Goal: Transaction & Acquisition: Subscribe to service/newsletter

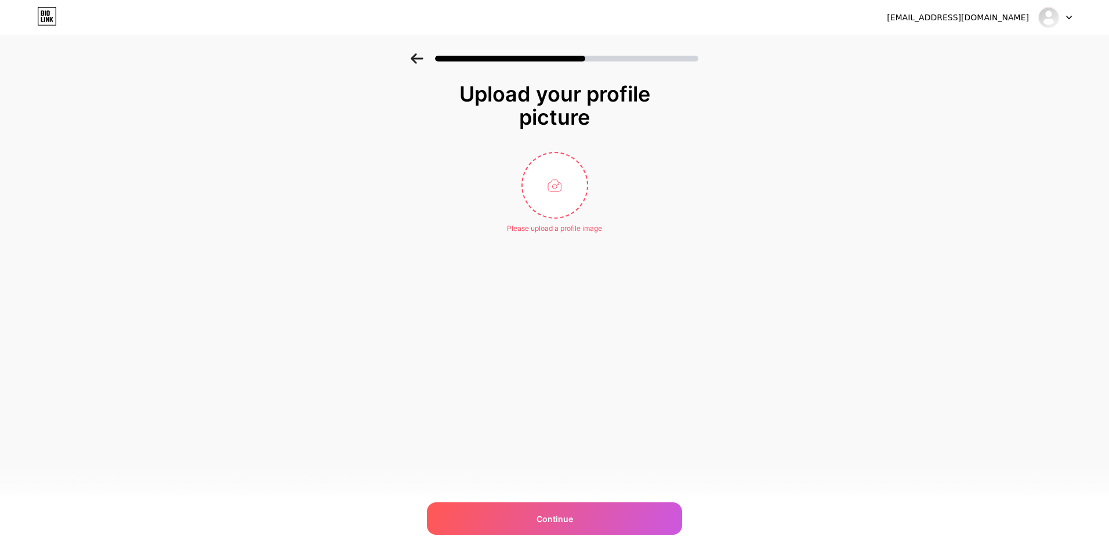
type input "C:\fakepath\R5zlc1PC_400x400.jpg"
click at [562, 196] on img at bounding box center [554, 185] width 67 height 67
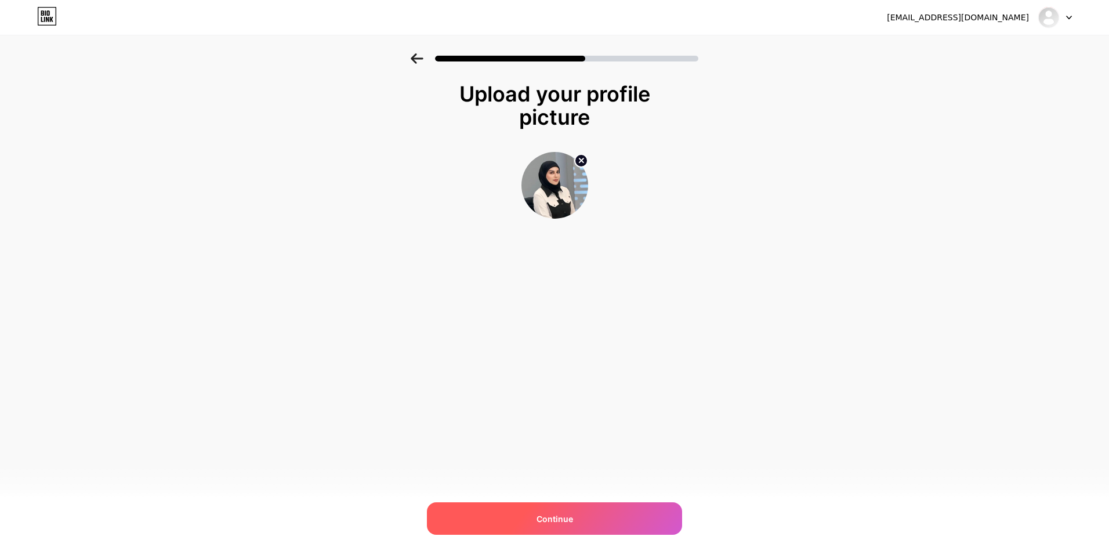
click at [594, 515] on div "Continue" at bounding box center [554, 518] width 255 height 32
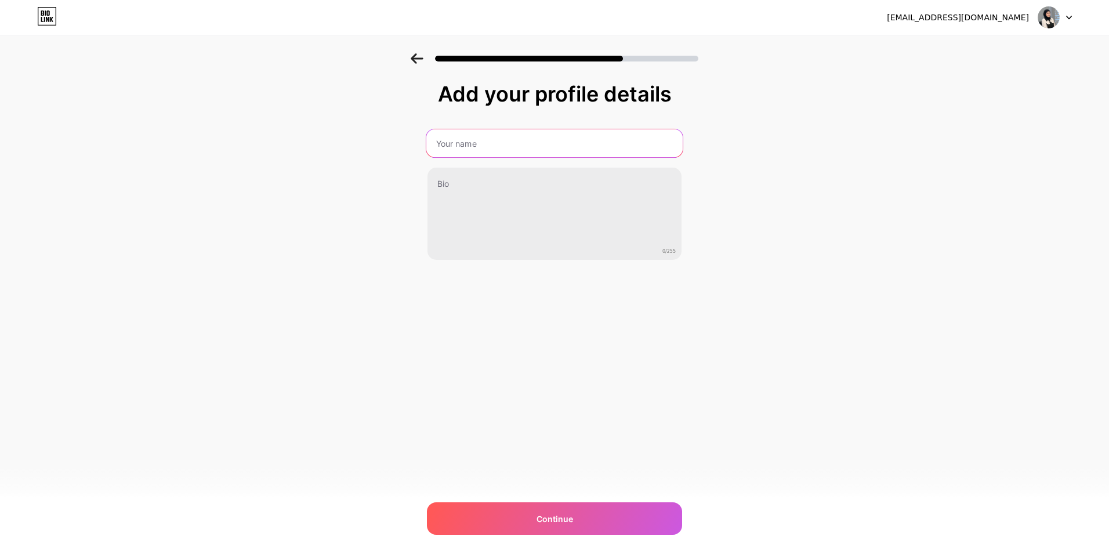
click at [530, 141] on input "text" at bounding box center [554, 143] width 256 height 28
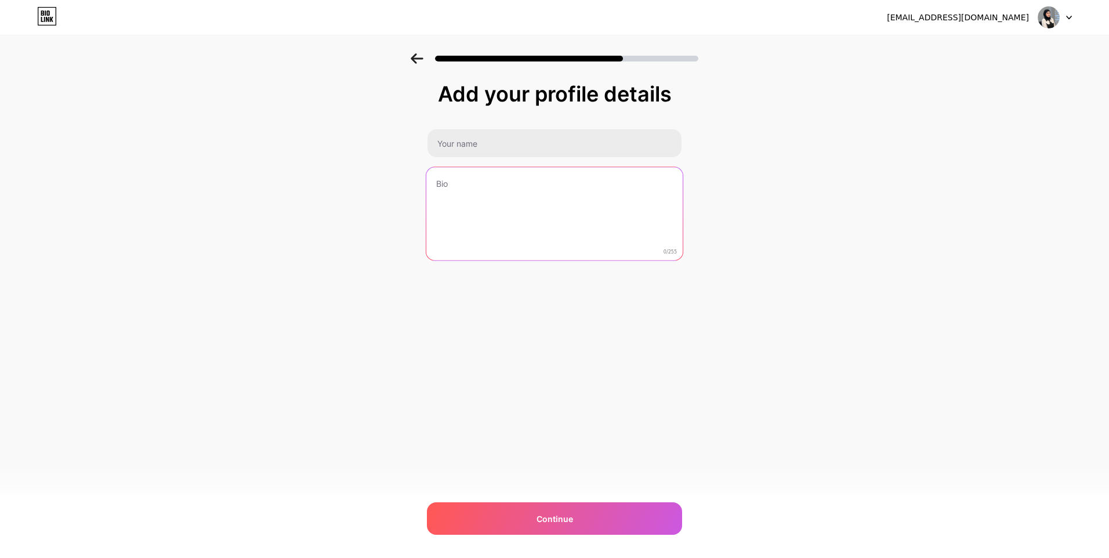
click at [548, 206] on textarea at bounding box center [554, 214] width 256 height 95
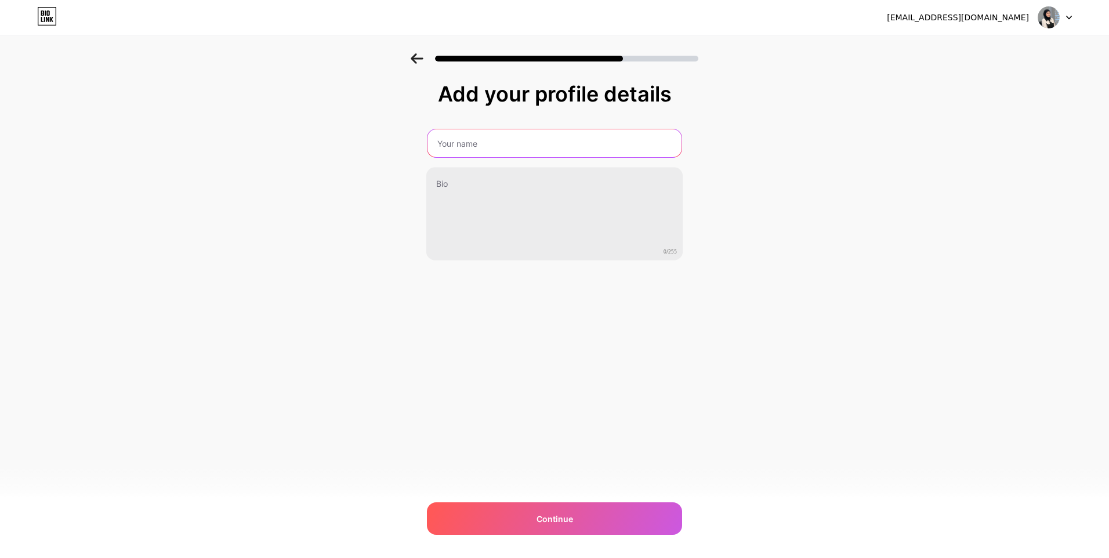
click at [569, 143] on input "text" at bounding box center [554, 143] width 254 height 28
click at [494, 147] on input "قبل [DATE] مع [PERSON_NAME]" at bounding box center [554, 143] width 256 height 28
type input "قــبــل [DATE] مــع [PERSON_NAME]"
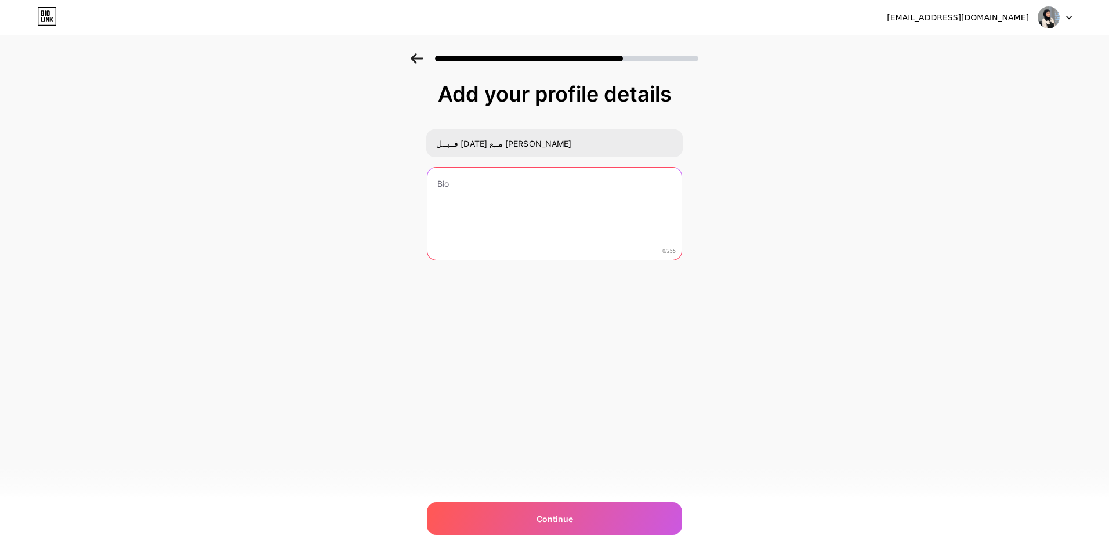
click at [543, 206] on textarea at bounding box center [554, 214] width 254 height 93
paste textarea "اشتركوا الآن لتصلكم آخر التطورات من قلب الأحداث انضم وكنْ في قلب الحدث."
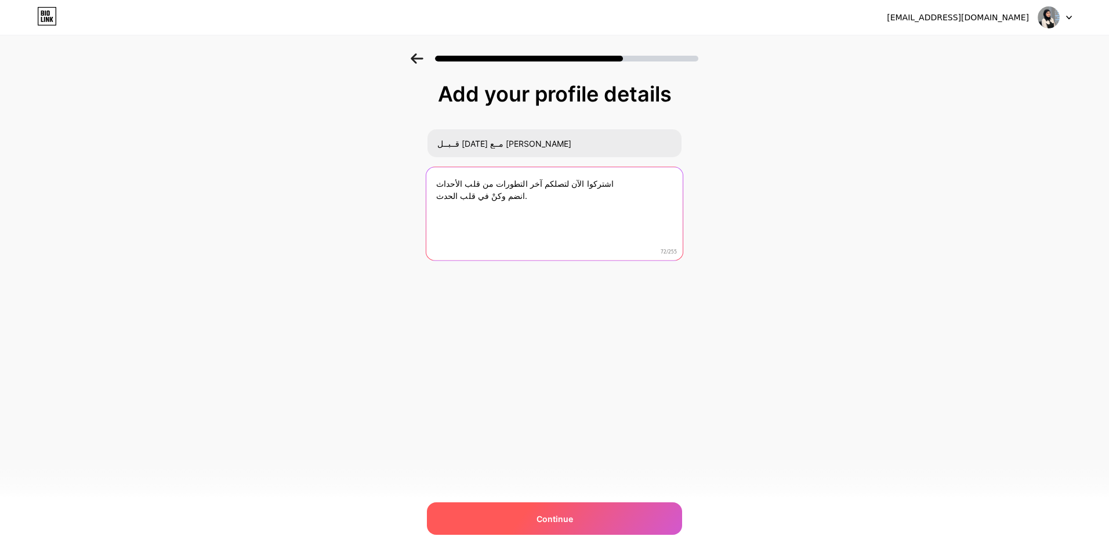
type textarea "اشتركوا الآن لتصلكم آخر التطورات من قلب الأحداث انضم وكنْ في قلب الحدث."
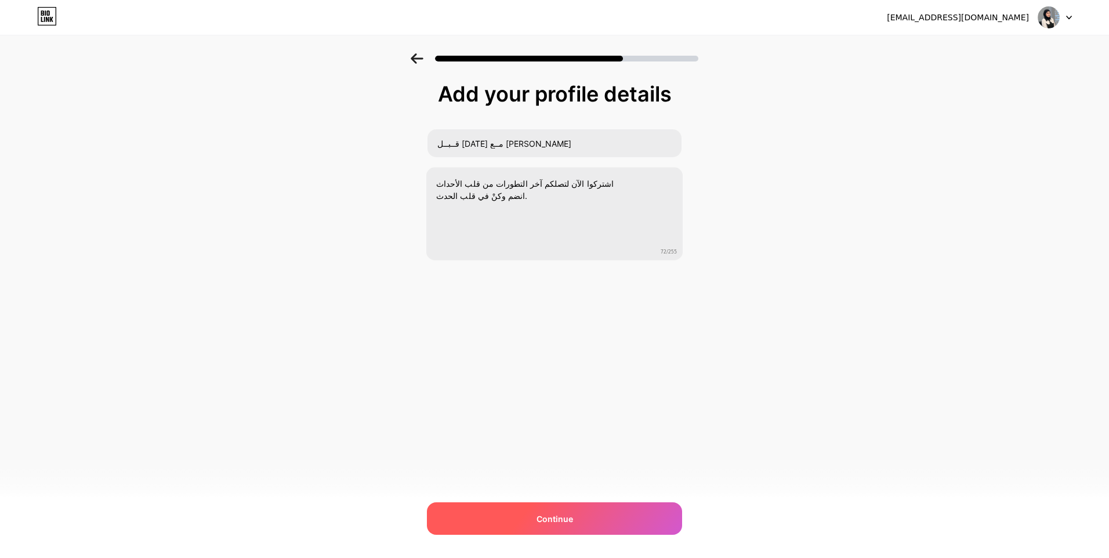
click at [579, 507] on div "Continue" at bounding box center [554, 518] width 255 height 32
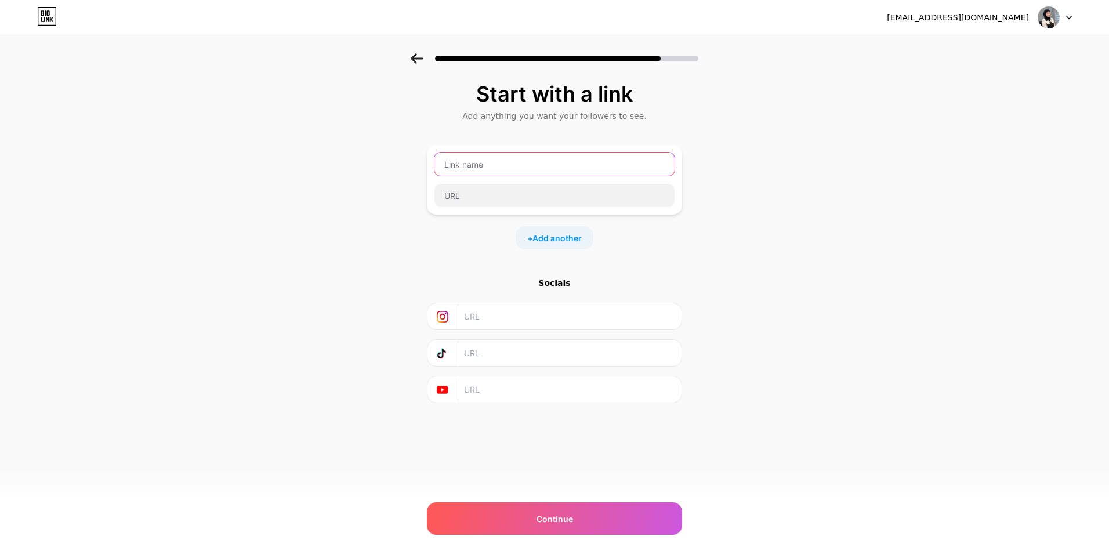
click at [522, 166] on input "text" at bounding box center [554, 163] width 240 height 23
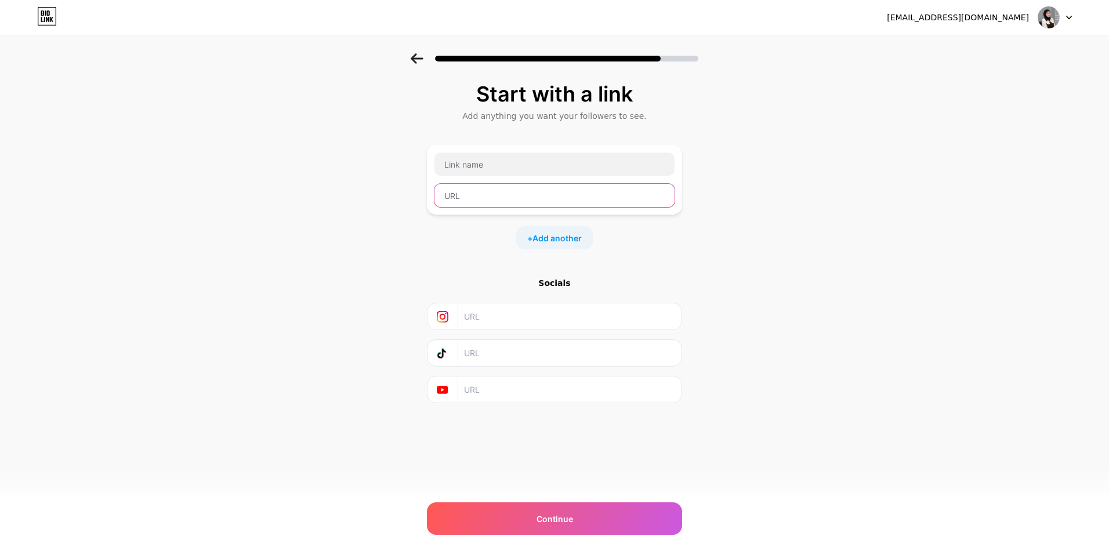
click at [527, 195] on input "text" at bounding box center [554, 195] width 240 height 23
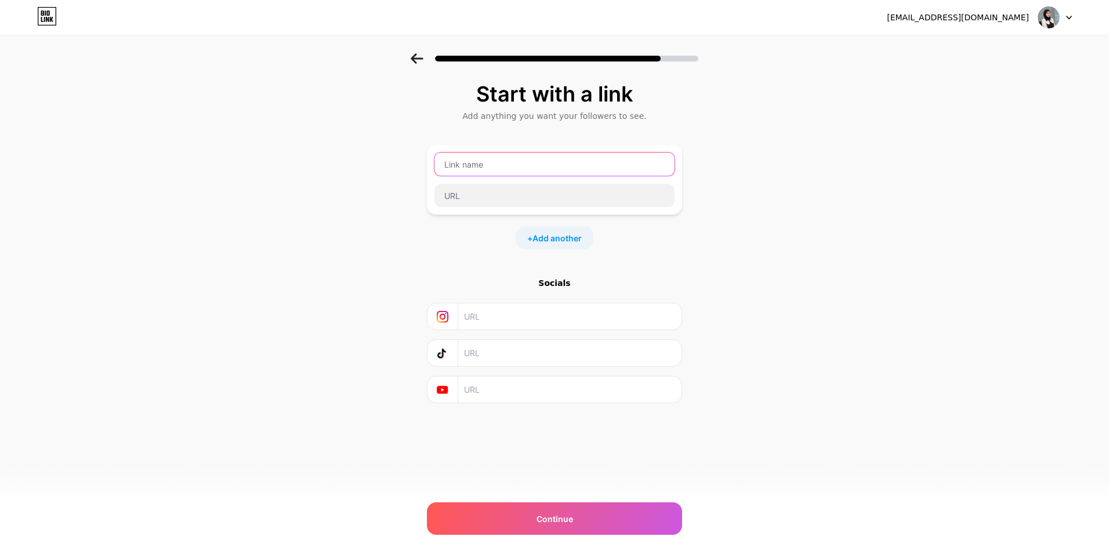
click at [606, 169] on input "text" at bounding box center [554, 163] width 240 height 23
click at [625, 153] on input "text" at bounding box center [554, 163] width 240 height 23
paste input "[URL][DOMAIN_NAME]"
type input "[URL][DOMAIN_NAME]"
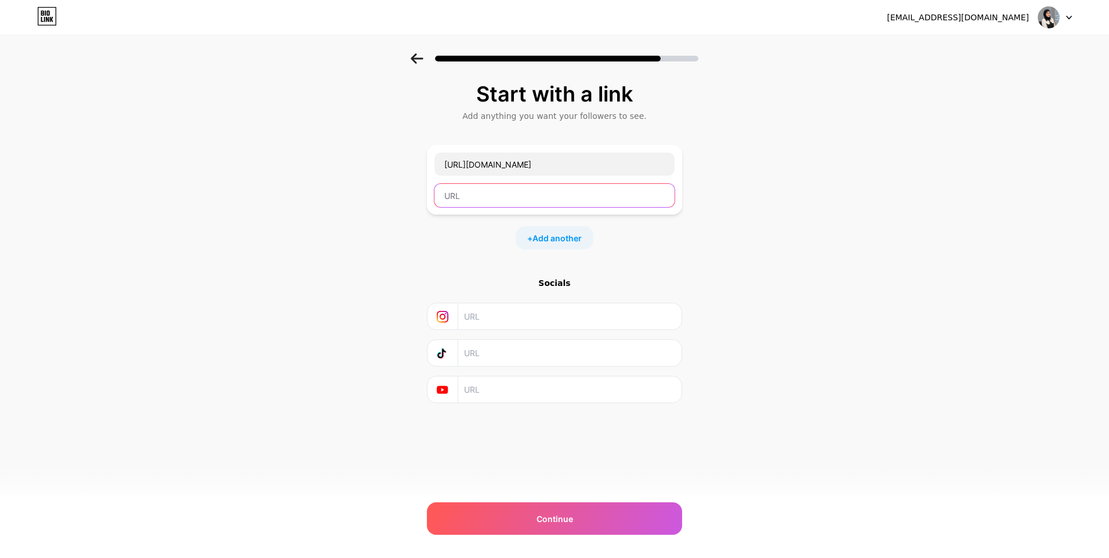
click at [630, 201] on input "text" at bounding box center [554, 195] width 240 height 23
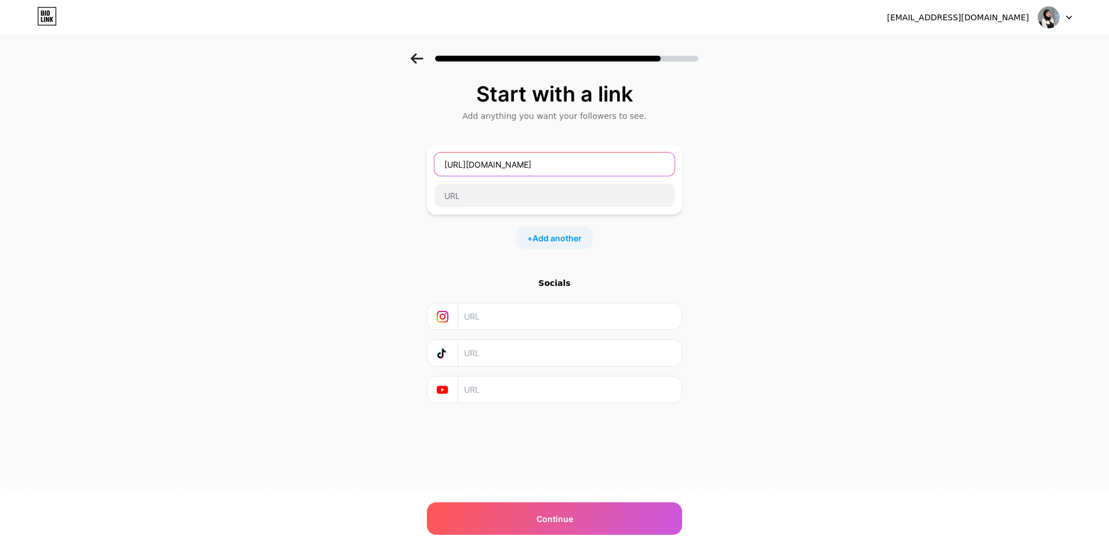
click at [519, 160] on input "[URL][DOMAIN_NAME]" at bounding box center [554, 163] width 240 height 23
drag, startPoint x: 711, startPoint y: 225, endPoint x: 545, endPoint y: 165, distance: 176.8
click at [545, 165] on input "[URL][DOMAIN_NAME]" at bounding box center [554, 163] width 240 height 23
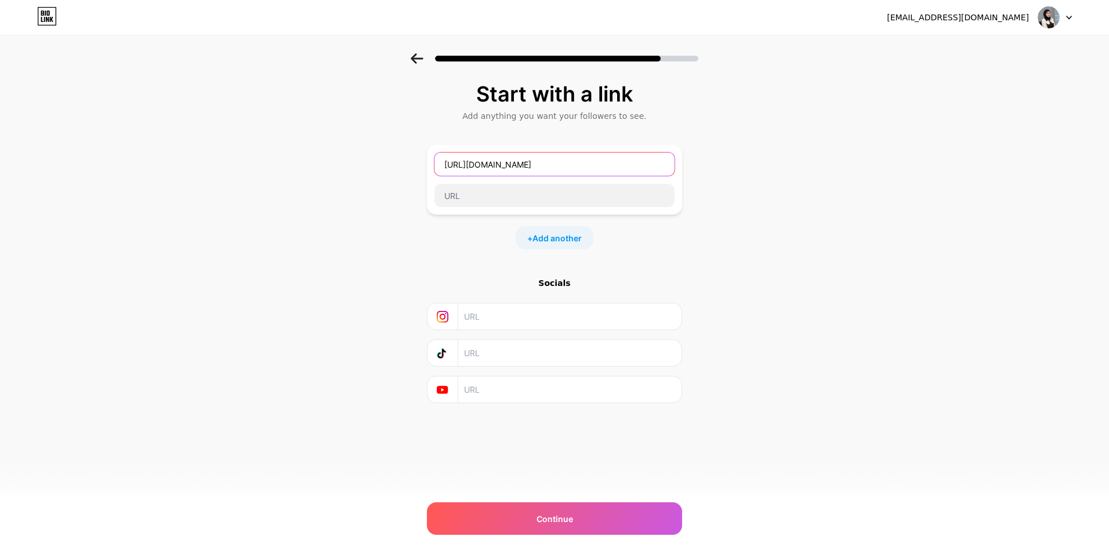
click at [545, 165] on input "[URL][DOMAIN_NAME]" at bounding box center [554, 163] width 240 height 23
click at [544, 206] on input "text" at bounding box center [554, 195] width 240 height 23
paste input "[URL][DOMAIN_NAME]"
type input "[URL][DOMAIN_NAME]"
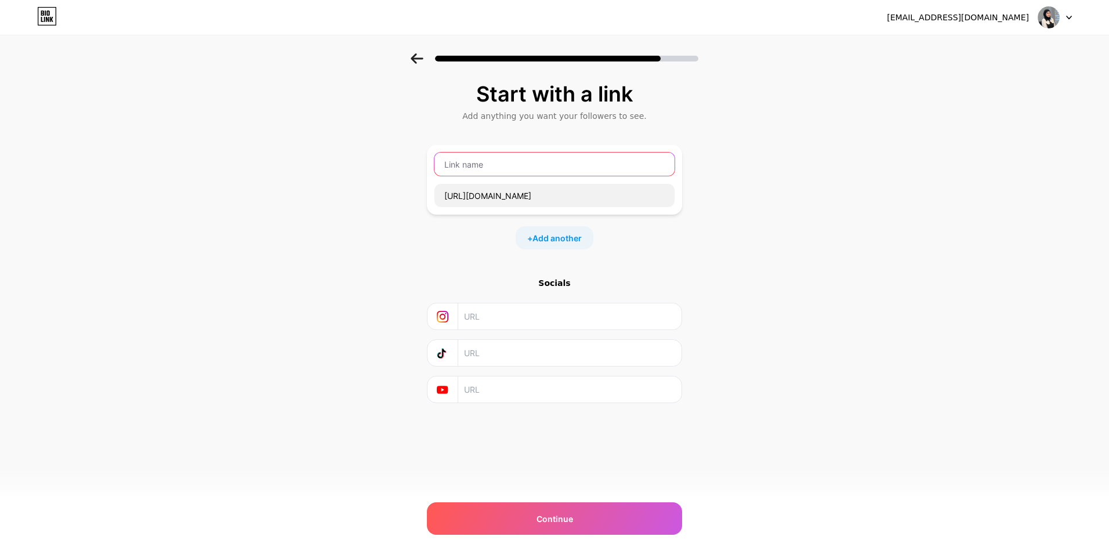
click at [555, 168] on input "text" at bounding box center [554, 163] width 240 height 23
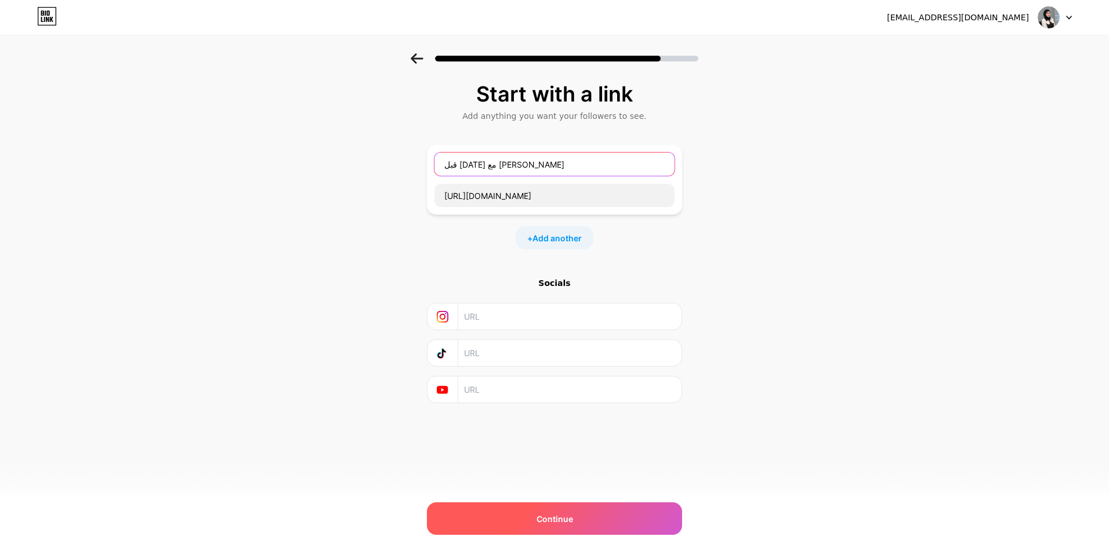
type input "قبل [DATE] مع [PERSON_NAME]"
click at [591, 510] on div "Continue" at bounding box center [554, 518] width 255 height 32
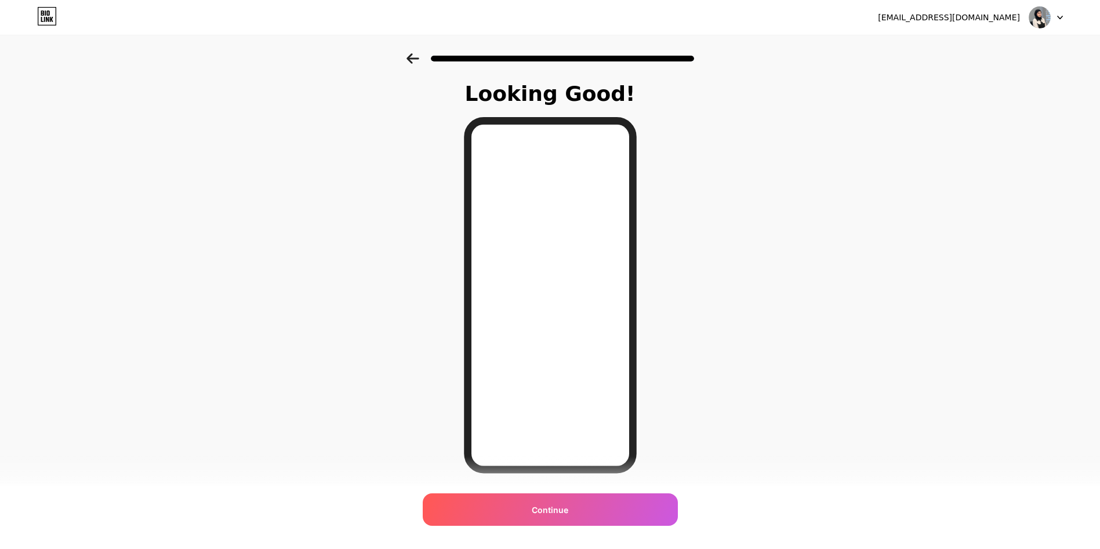
click at [578, 518] on div "Continue" at bounding box center [550, 509] width 255 height 32
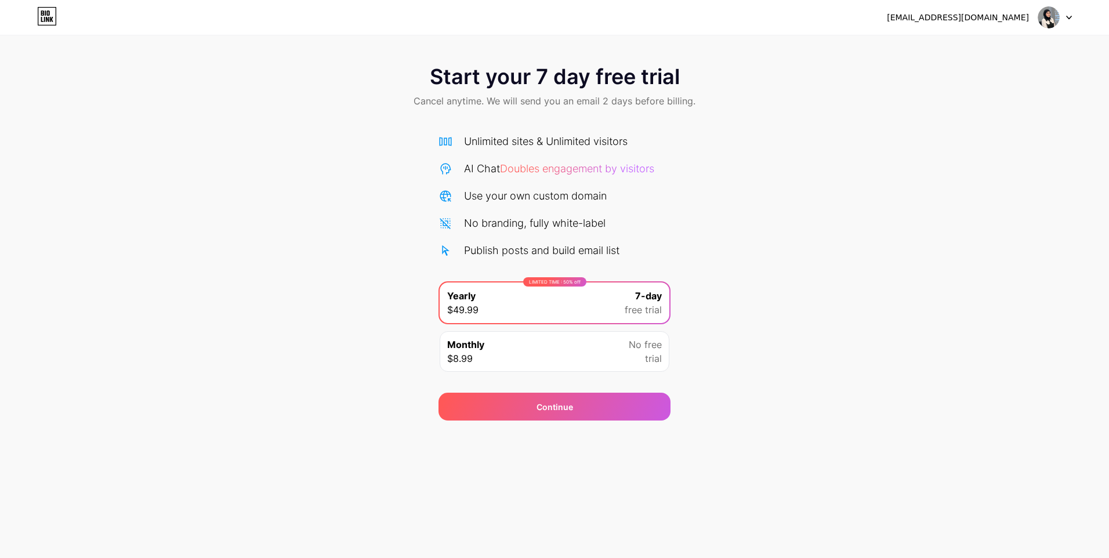
click at [531, 309] on div "LIMITED TIME : 50% off Yearly $49.99 7-day free trial" at bounding box center [554, 302] width 230 height 41
click at [579, 413] on div "Continue" at bounding box center [554, 407] width 232 height 28
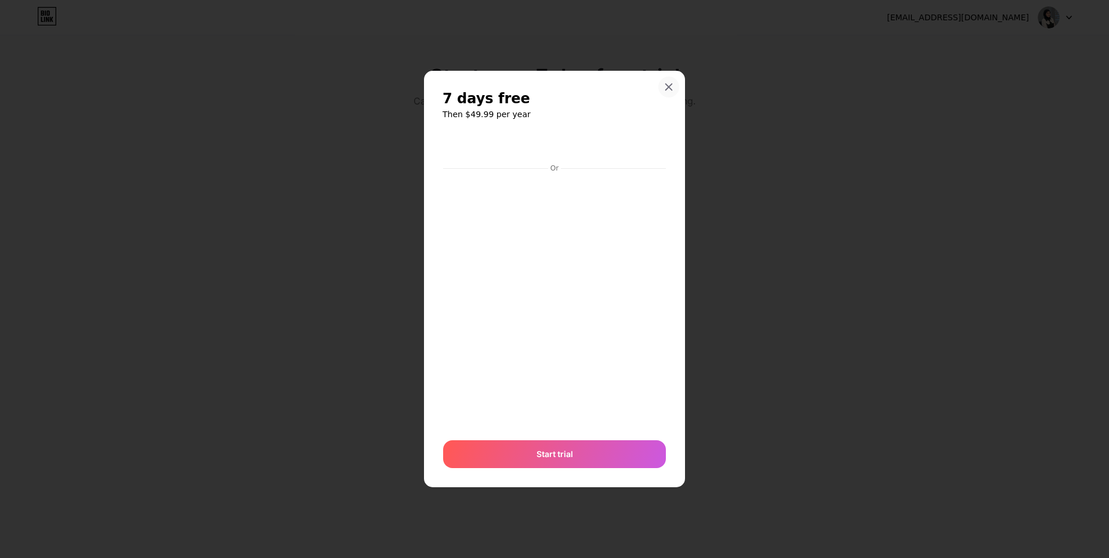
click at [666, 92] on div at bounding box center [668, 87] width 21 height 21
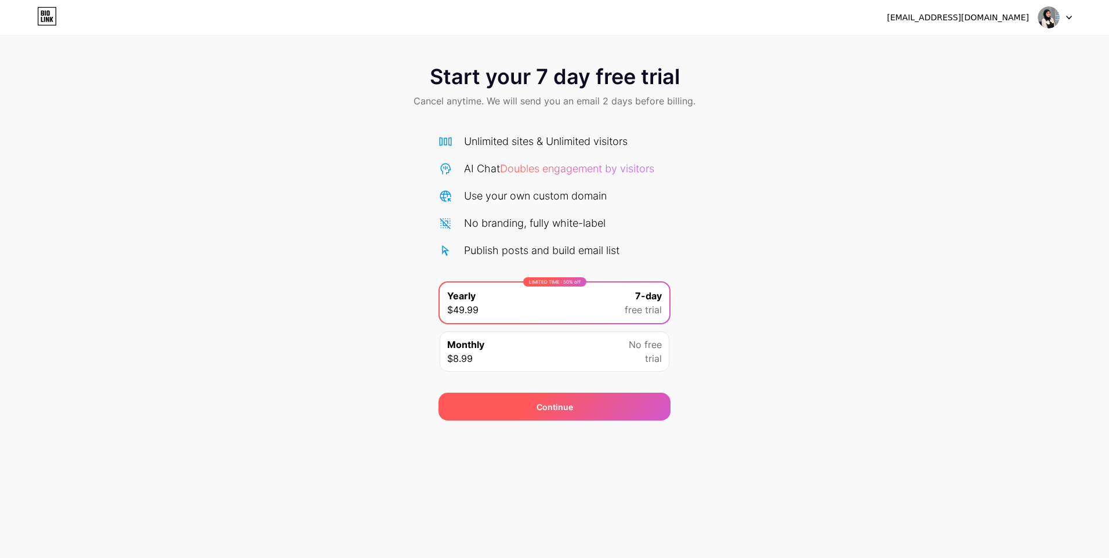
click at [651, 401] on div "Continue" at bounding box center [554, 407] width 232 height 28
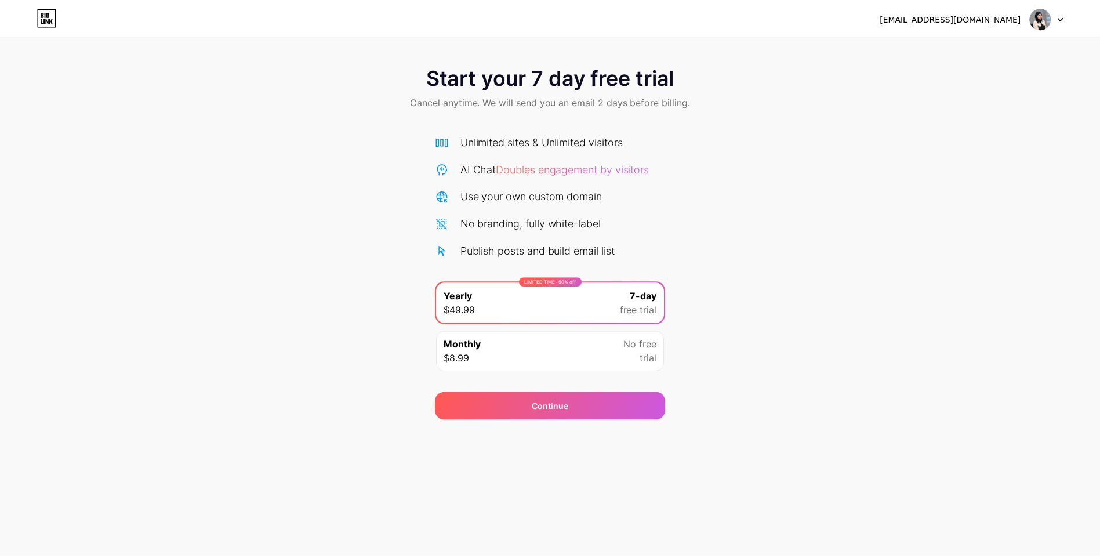
scroll to position [89, 0]
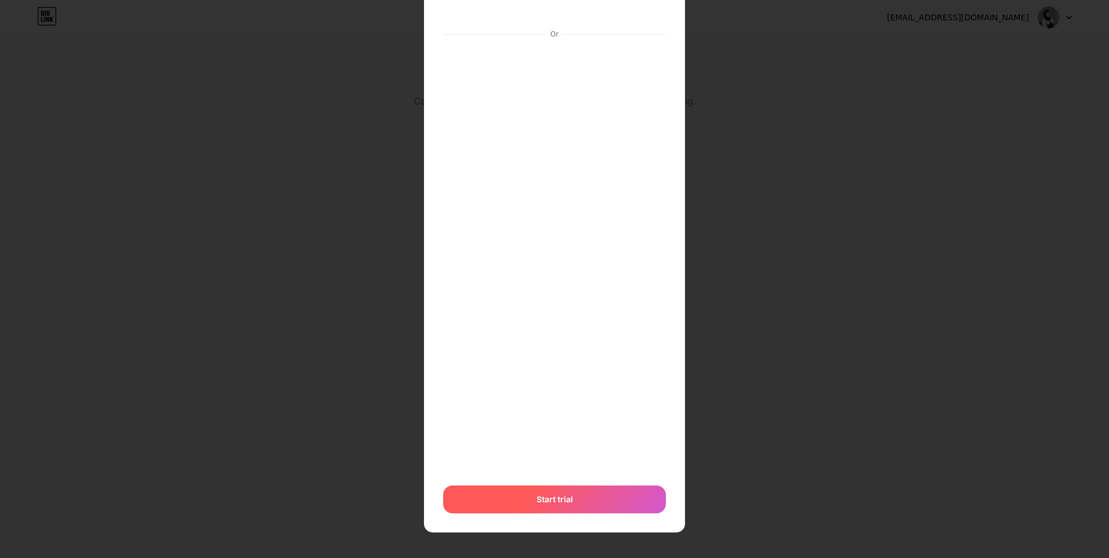
click at [579, 496] on div "Start trial" at bounding box center [554, 499] width 223 height 28
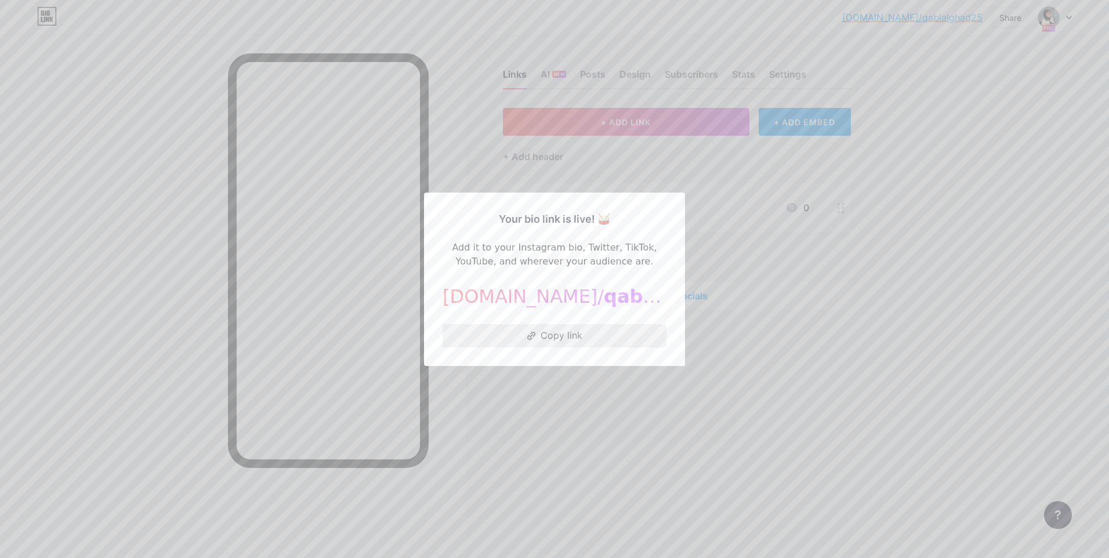
click at [564, 335] on button "Copy link" at bounding box center [554, 335] width 224 height 23
click at [583, 341] on button "Copy link" at bounding box center [554, 335] width 224 height 23
click at [548, 333] on button "Copied!" at bounding box center [554, 335] width 224 height 23
click at [582, 357] on div "Your bio link is live! 🥁 Add it to your Instagram bio, Twitter, TikTok, YouTube…" at bounding box center [554, 278] width 261 height 173
click at [648, 398] on div at bounding box center [554, 279] width 1109 height 558
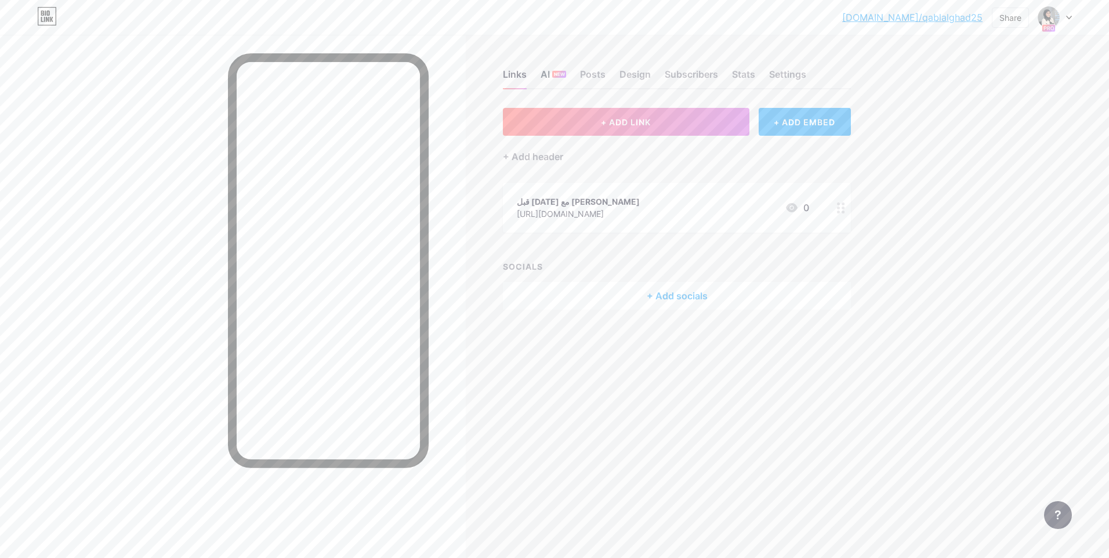
click at [550, 79] on div "AI NEW" at bounding box center [553, 77] width 26 height 21
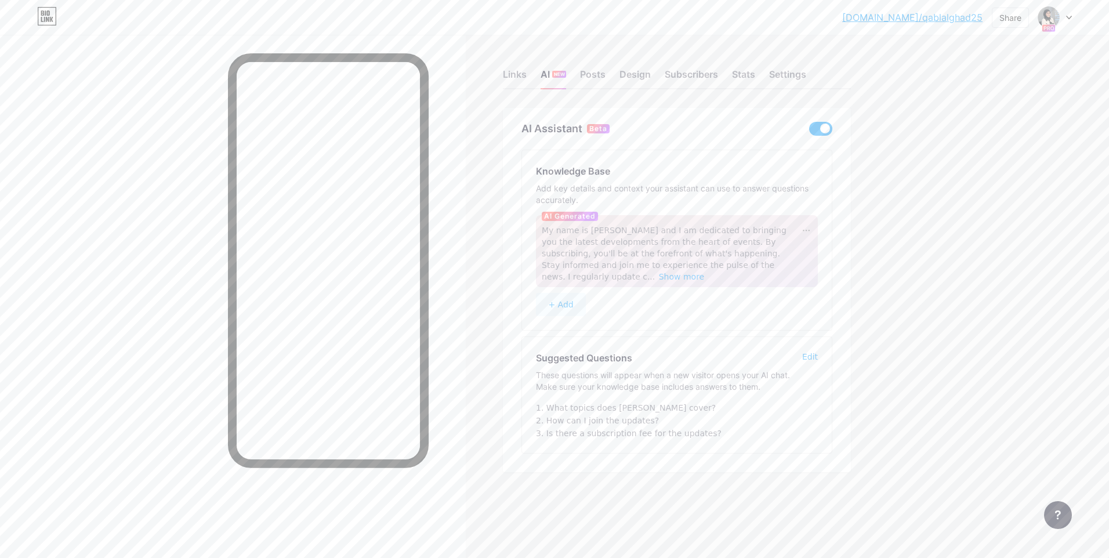
click at [820, 130] on span at bounding box center [820, 129] width 23 height 14
click at [809, 132] on input "checkbox" at bounding box center [809, 132] width 0 height 0
click at [586, 75] on div "Posts" at bounding box center [593, 77] width 26 height 21
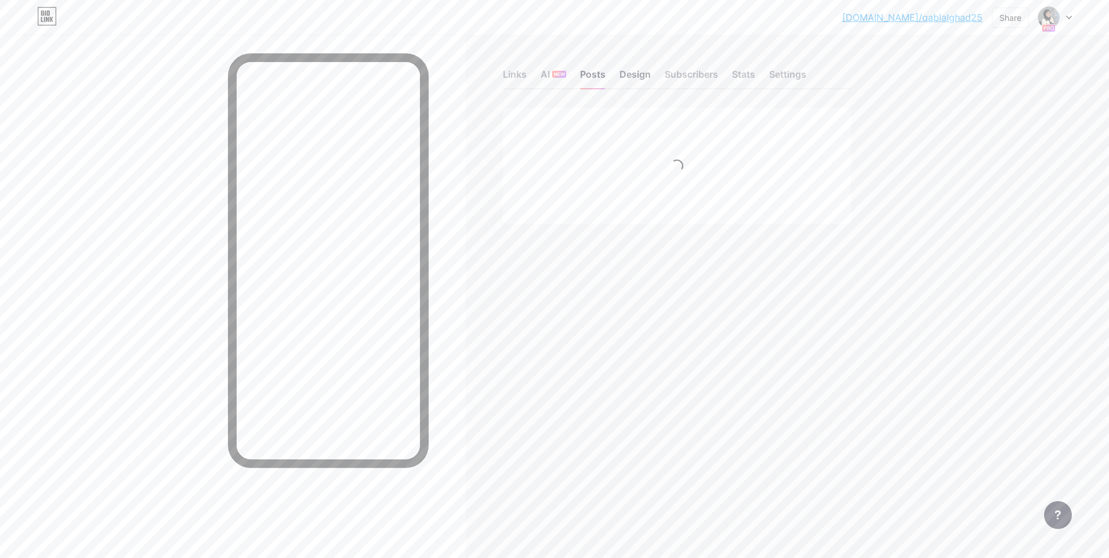
click at [639, 72] on div "Design" at bounding box center [634, 77] width 31 height 21
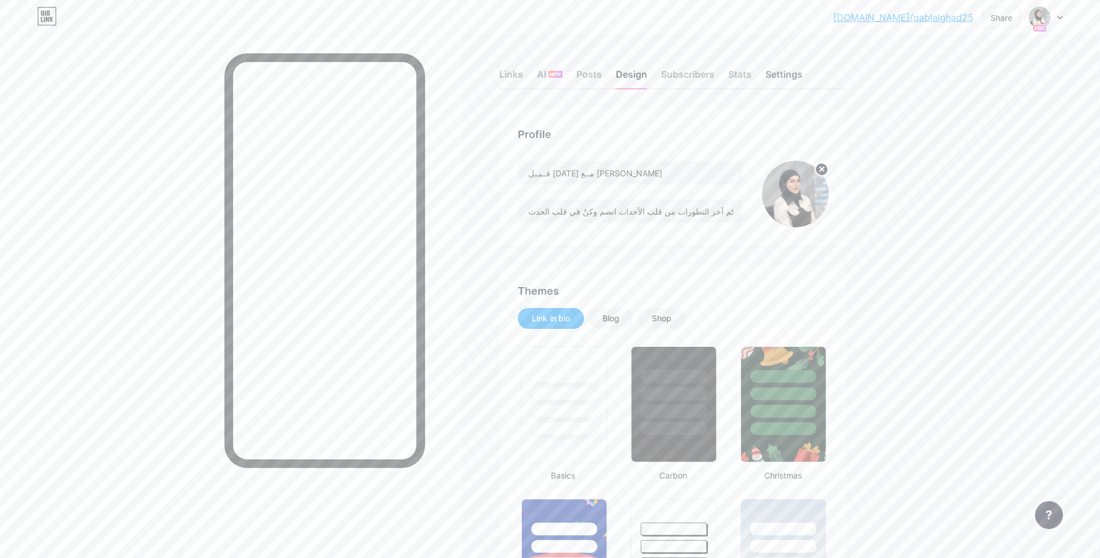
click at [788, 70] on div "Settings" at bounding box center [783, 77] width 37 height 21
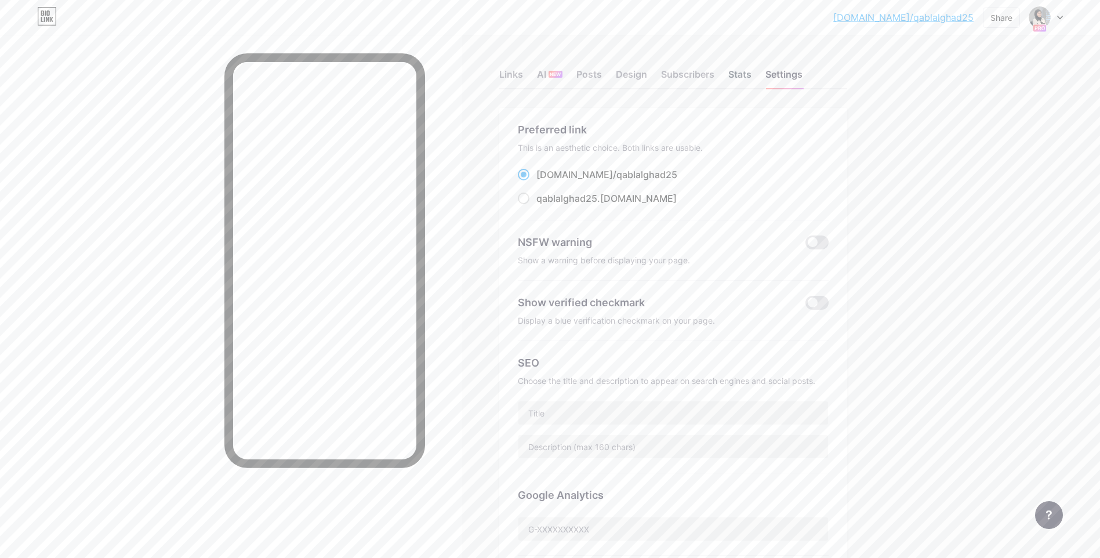
click at [748, 74] on div "Stats" at bounding box center [739, 77] width 23 height 21
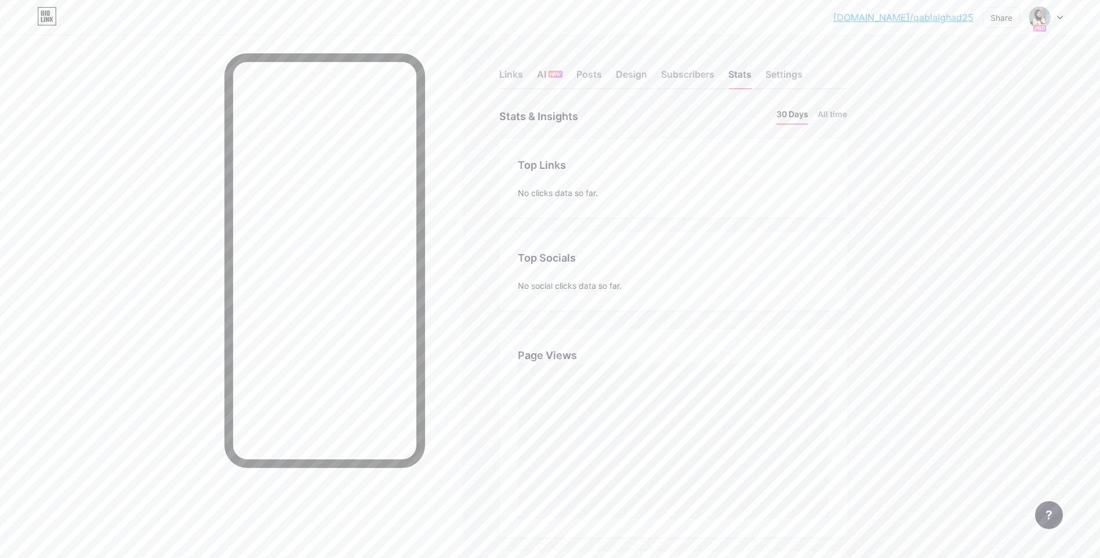
scroll to position [558, 1100]
click at [536, 75] on div "Links AI NEW Posts Design Subscribers Stats Settings" at bounding box center [673, 69] width 348 height 41
click at [546, 72] on div "AI NEW" at bounding box center [550, 77] width 26 height 21
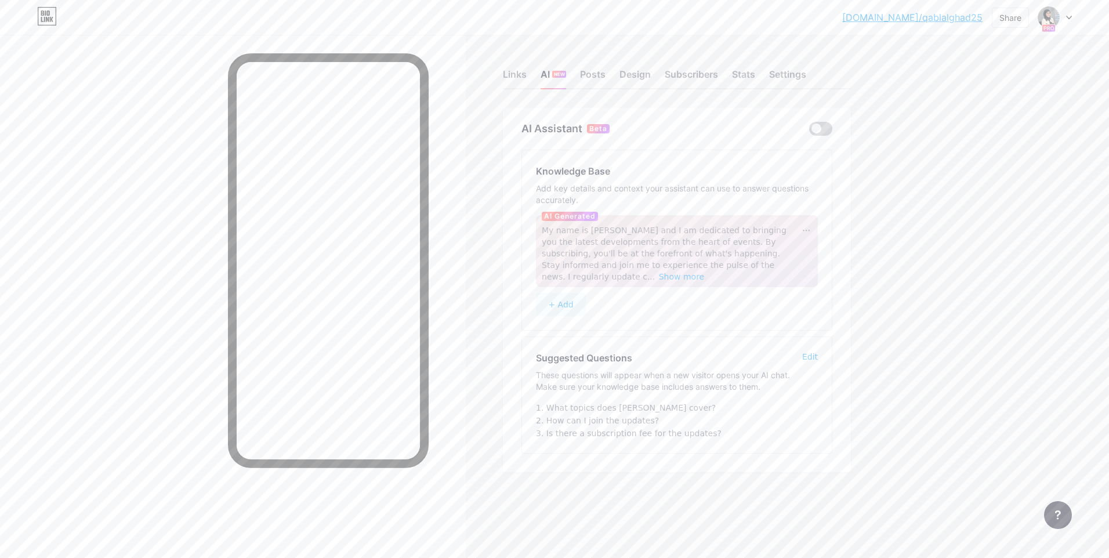
click at [823, 125] on span at bounding box center [820, 129] width 23 height 14
click at [809, 132] on input "checkbox" at bounding box center [809, 132] width 0 height 0
click at [823, 125] on span at bounding box center [820, 129] width 23 height 14
click at [809, 132] on input "checkbox" at bounding box center [809, 132] width 0 height 0
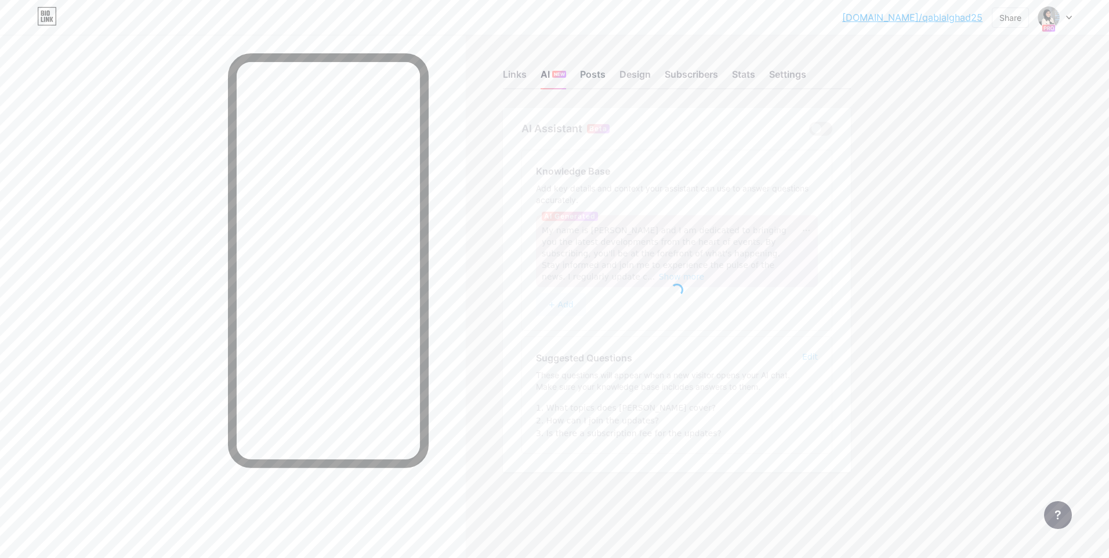
click at [600, 78] on div "Posts" at bounding box center [593, 77] width 26 height 21
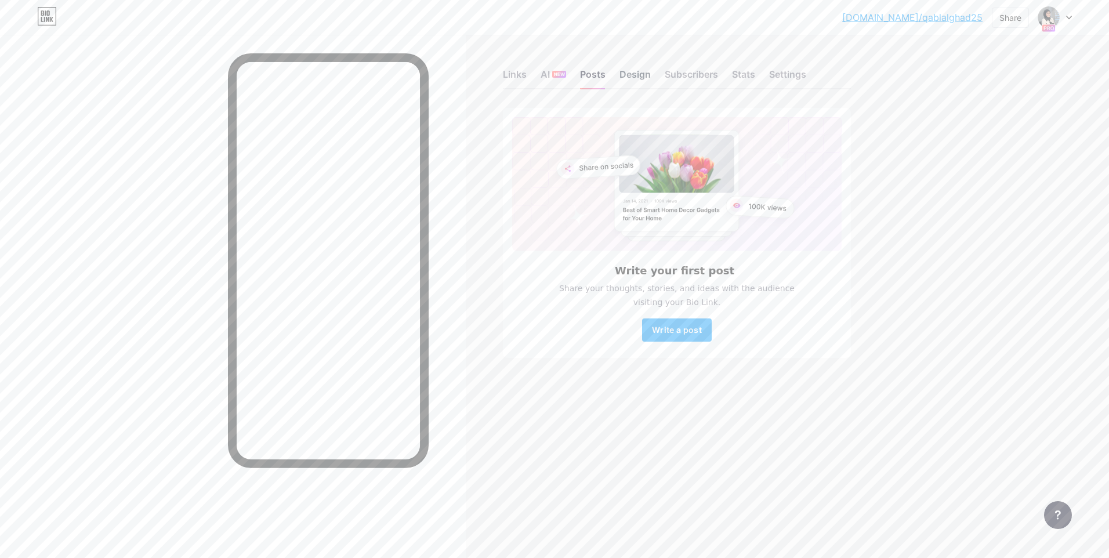
click at [645, 75] on div "Design" at bounding box center [634, 77] width 31 height 21
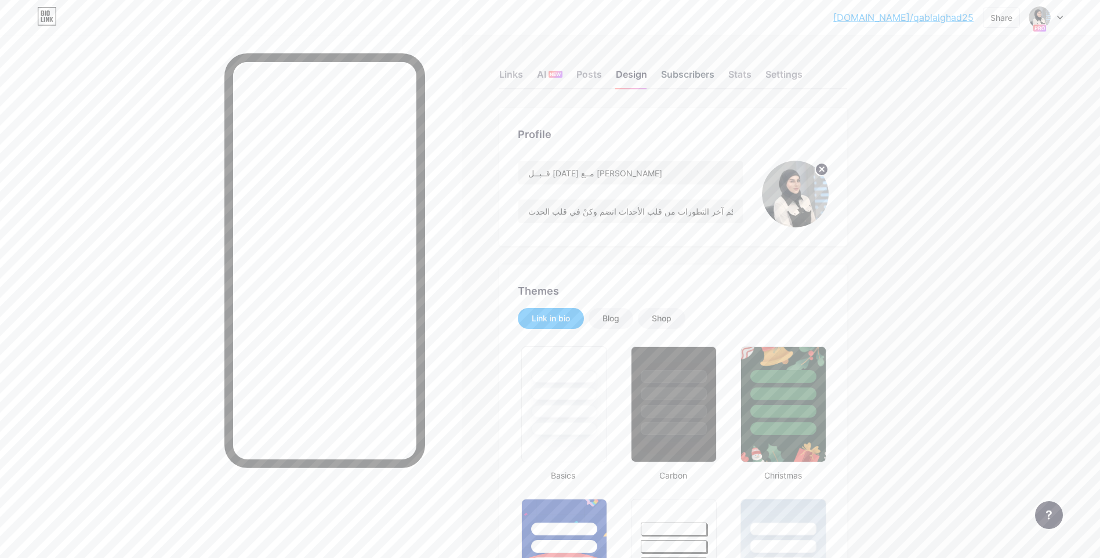
click at [692, 75] on div "Subscribers" at bounding box center [687, 77] width 53 height 21
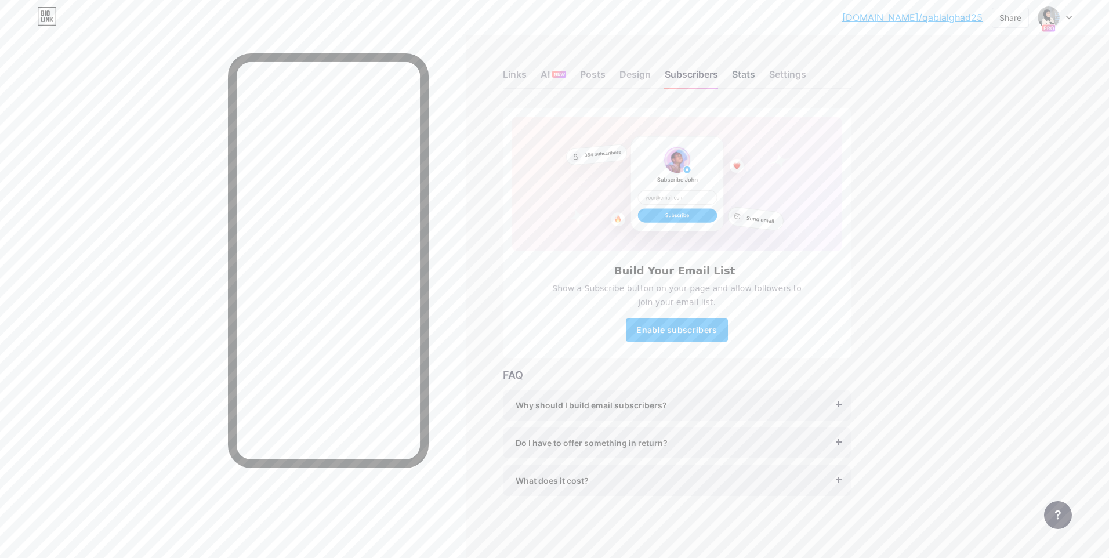
click at [750, 80] on div "Stats" at bounding box center [743, 77] width 23 height 21
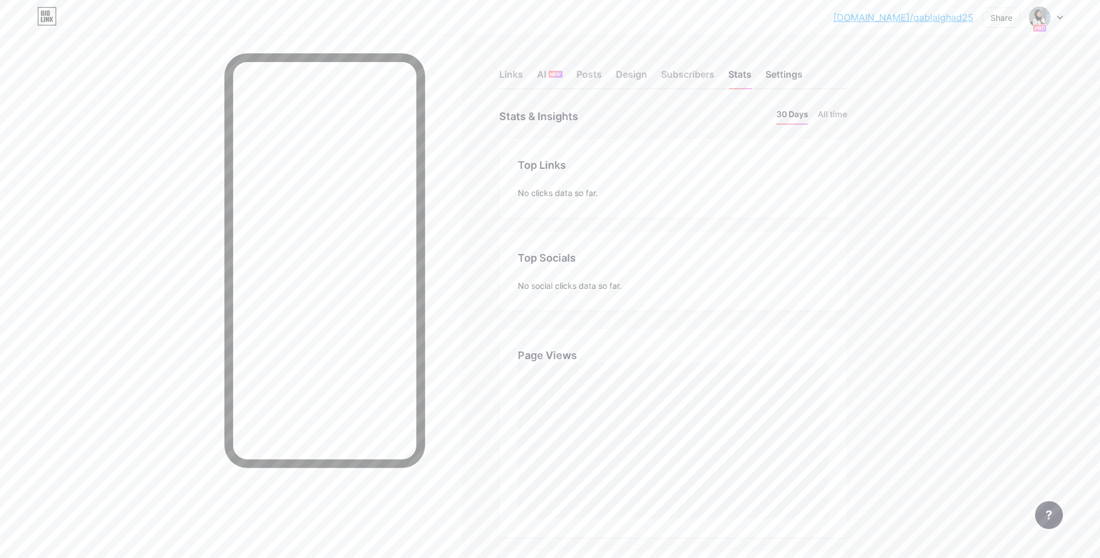
click at [802, 68] on div "Settings" at bounding box center [783, 77] width 37 height 21
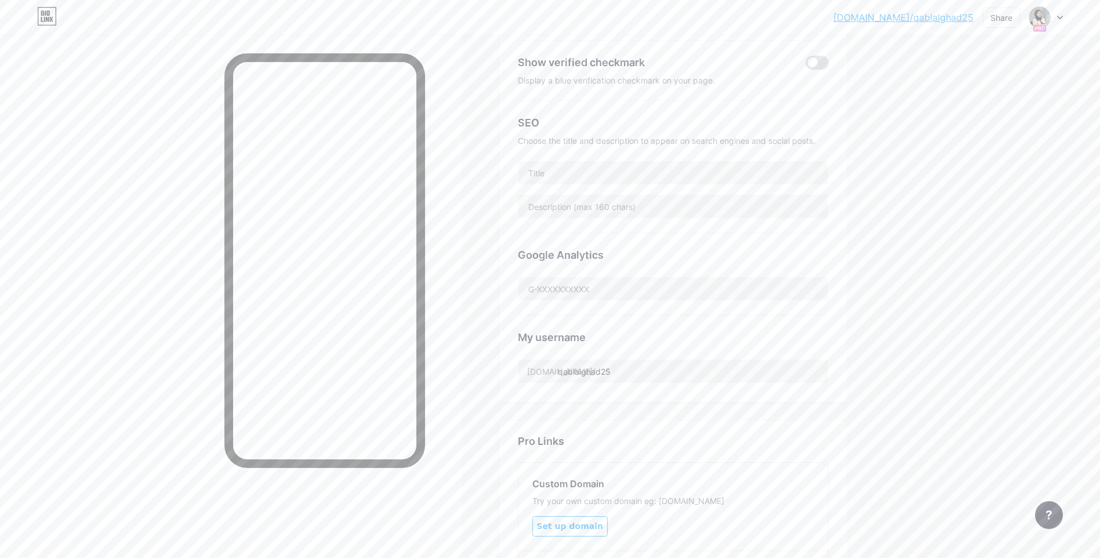
scroll to position [128, 0]
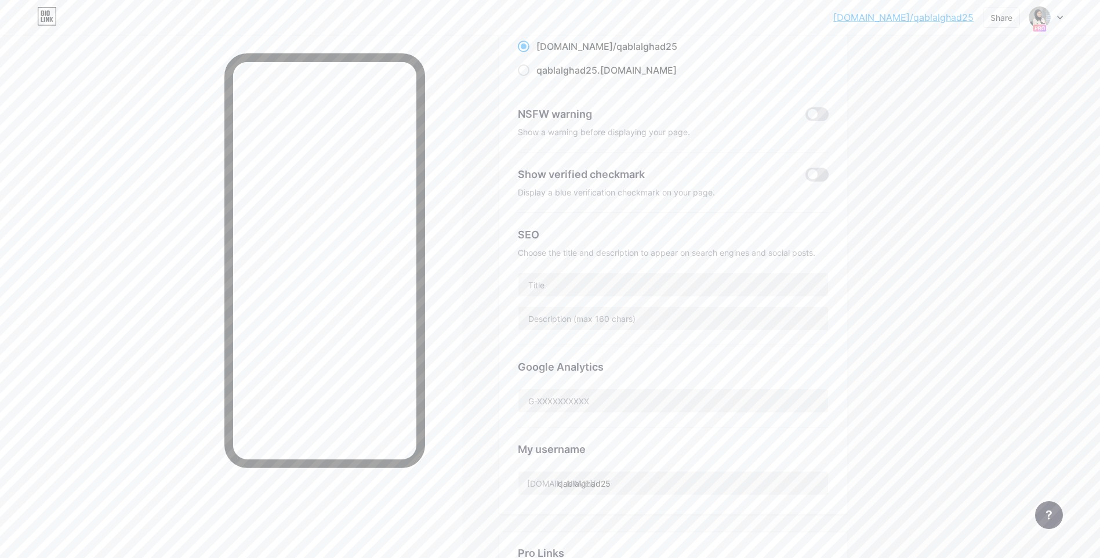
click at [1057, 19] on icon at bounding box center [1060, 18] width 6 height 4
click at [994, 136] on link "Account settings" at bounding box center [990, 131] width 144 height 31
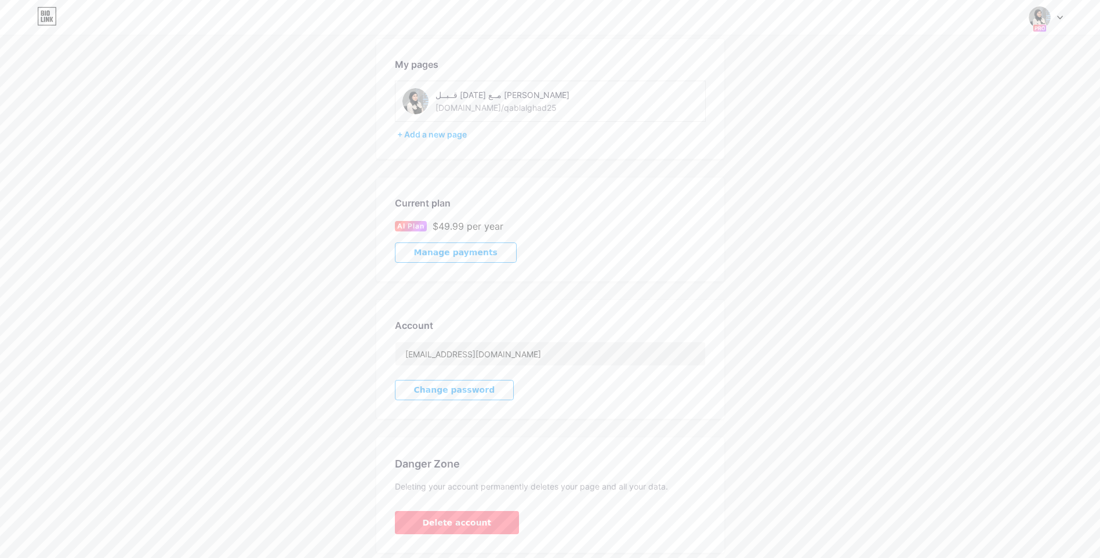
scroll to position [32, 0]
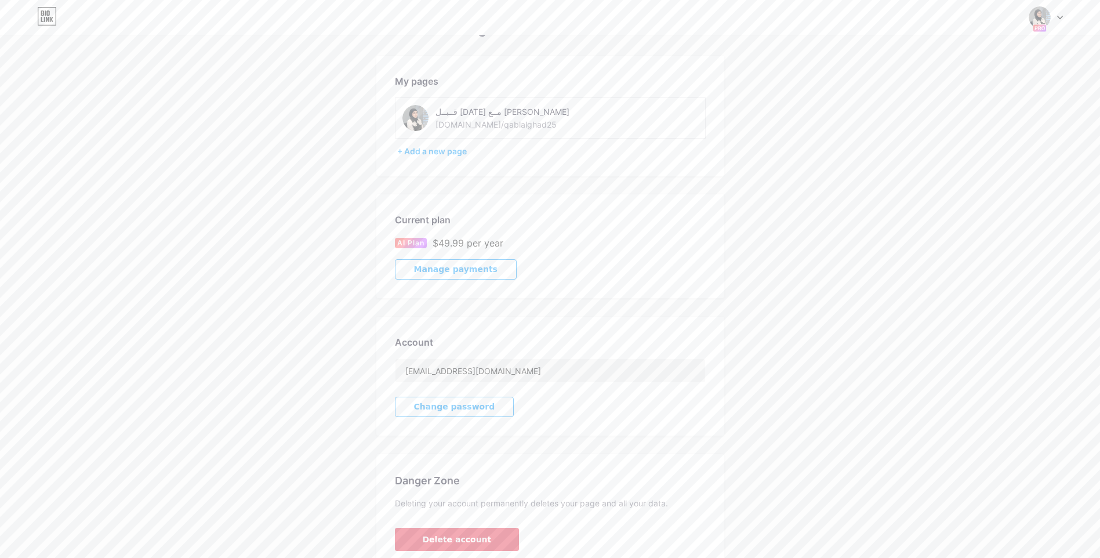
click at [446, 535] on span "Delete account" at bounding box center [457, 539] width 69 height 12
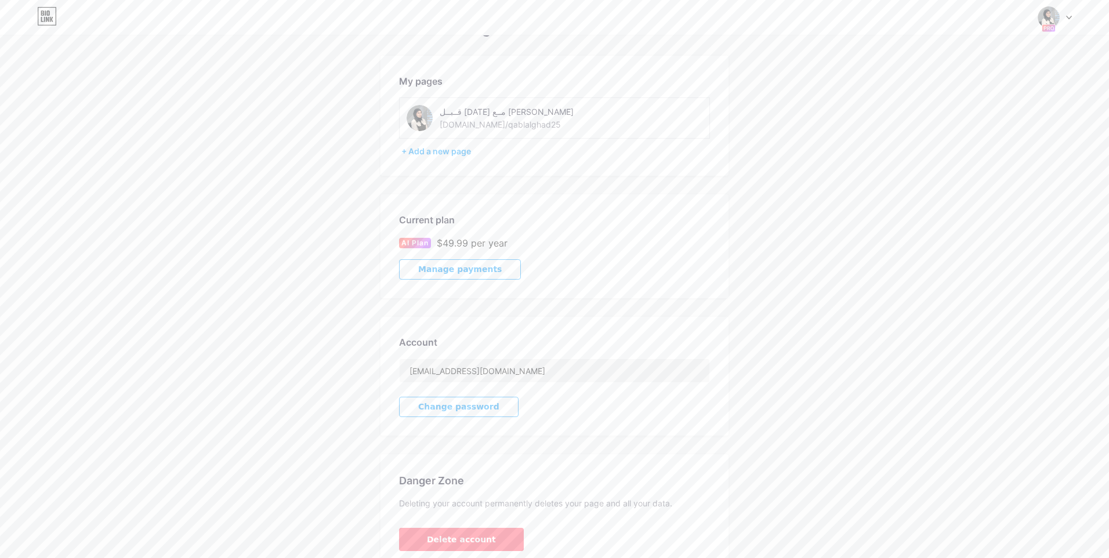
click at [616, 329] on span "Confirm" at bounding box center [620, 327] width 36 height 12
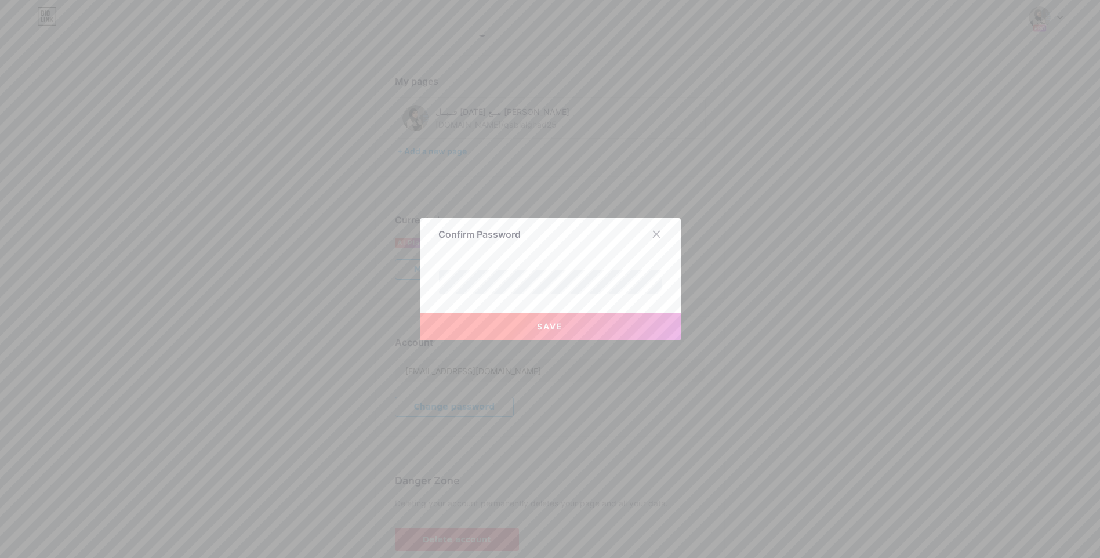
click at [575, 330] on button "Save" at bounding box center [550, 326] width 261 height 28
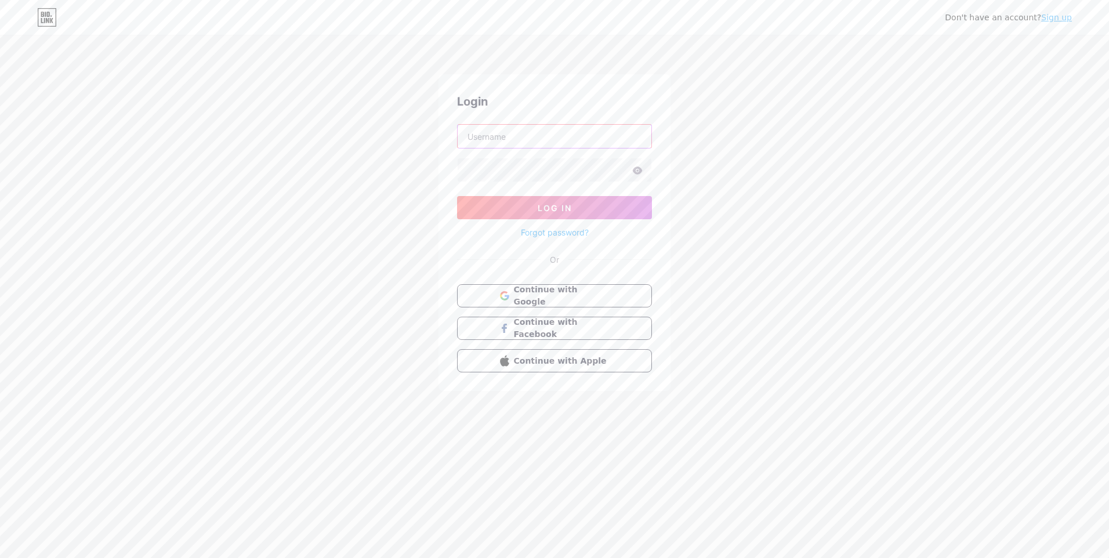
click at [567, 132] on input "text" at bounding box center [554, 136] width 194 height 23
type input "[EMAIL_ADDRESS][DOMAIN_NAME]"
click at [457, 196] on button "Log In" at bounding box center [554, 207] width 195 height 23
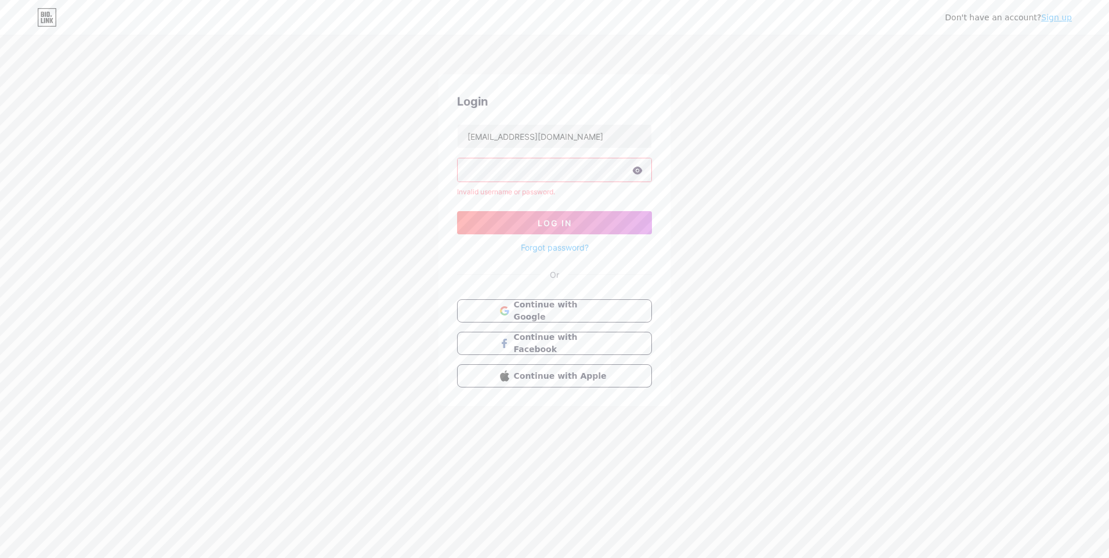
click at [1066, 18] on link "Sign up" at bounding box center [1056, 17] width 31 height 9
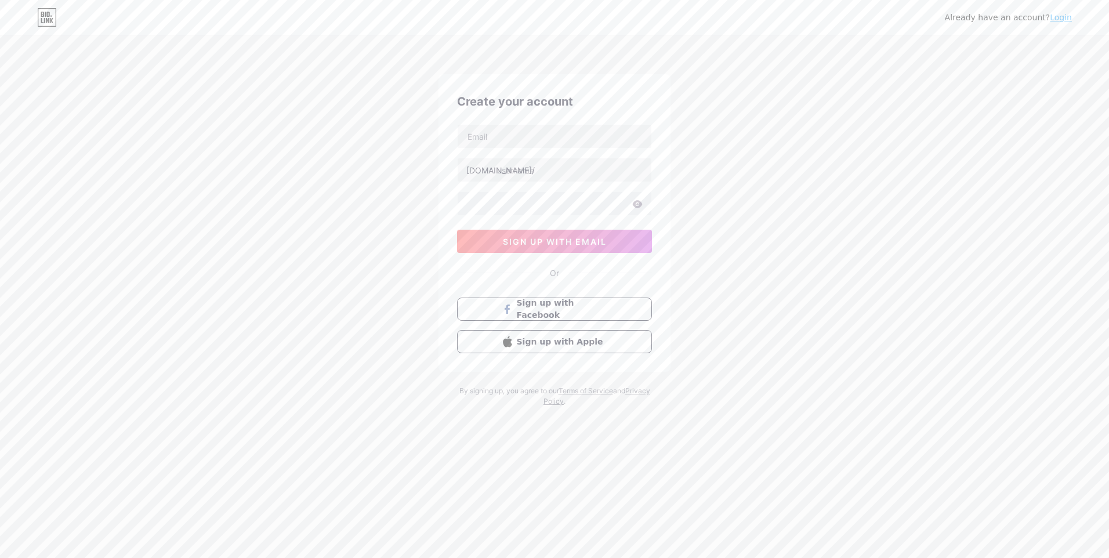
click at [1073, 21] on div "Already have an account? Login" at bounding box center [554, 17] width 1109 height 19
click at [40, 23] on icon at bounding box center [47, 17] width 20 height 19
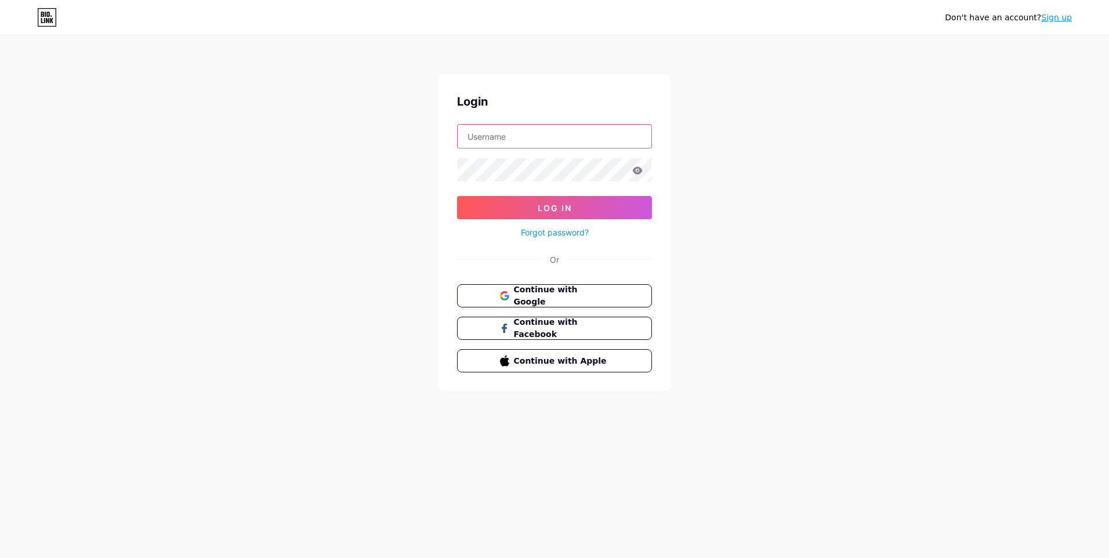
click at [593, 141] on input "text" at bounding box center [554, 136] width 194 height 23
type input "[EMAIL_ADDRESS][DOMAIN_NAME]"
click at [457, 196] on button "Log In" at bounding box center [554, 207] width 195 height 23
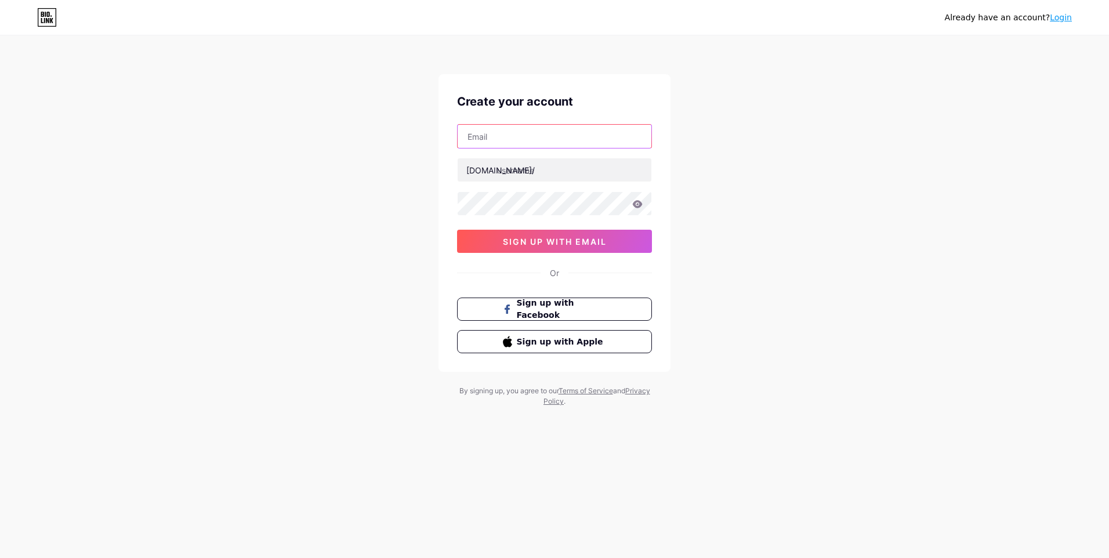
click at [532, 135] on input "text" at bounding box center [554, 136] width 194 height 23
type input "[EMAIL_ADDRESS][DOMAIN_NAME]"
type input "qablalghad25"
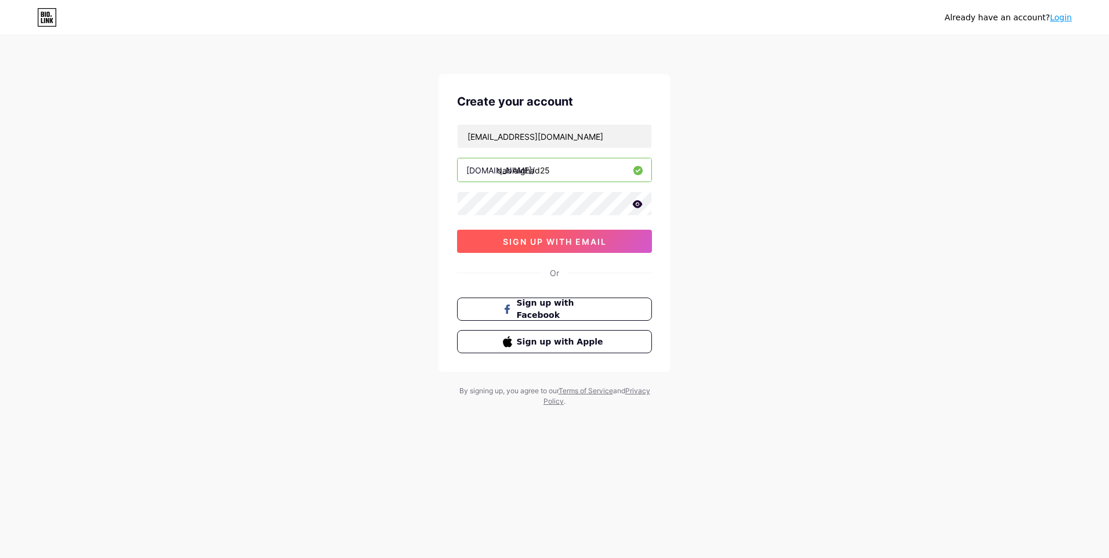
click at [568, 237] on span "sign up with email" at bounding box center [555, 242] width 104 height 10
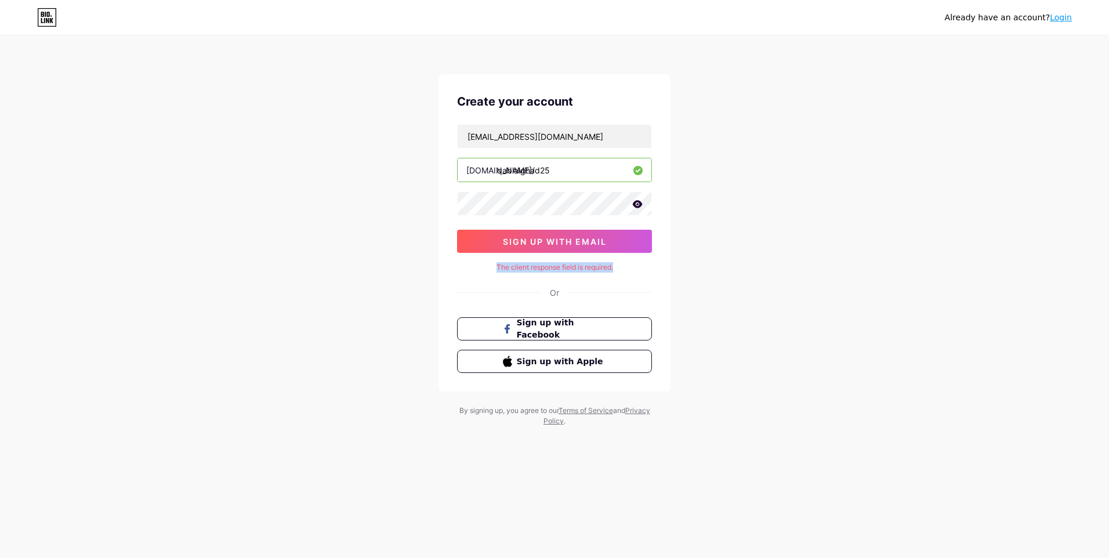
drag, startPoint x: 483, startPoint y: 274, endPoint x: 497, endPoint y: 271, distance: 14.2
click at [497, 271] on div "Create your account qasd70840@gmail.com bio.link/ qablalghad25 sign up with ema…" at bounding box center [554, 232] width 232 height 317
copy div "The client response field is required."
click at [1067, 17] on link "Login" at bounding box center [1060, 17] width 22 height 9
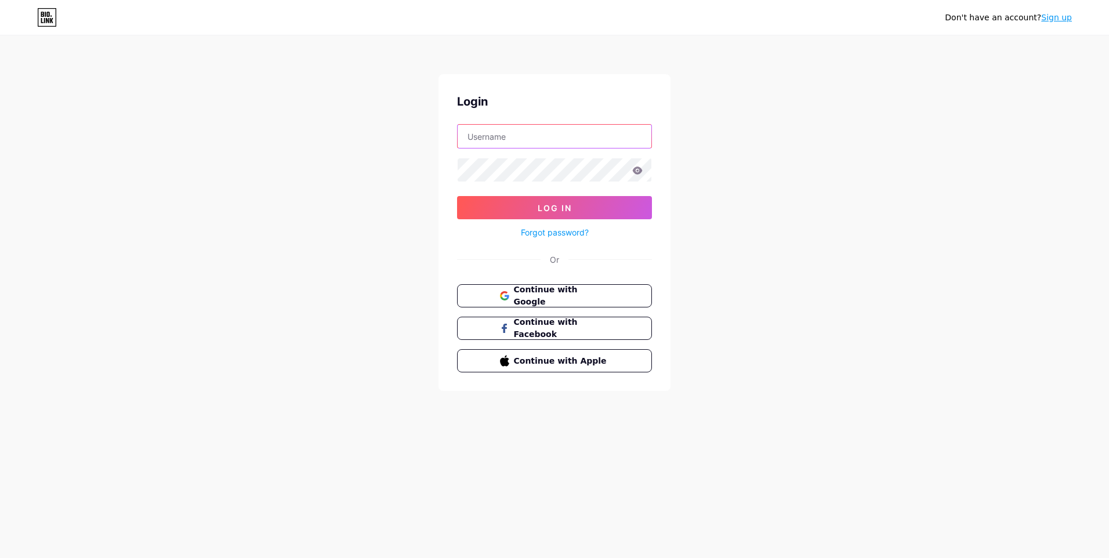
click at [515, 142] on input "text" at bounding box center [554, 136] width 194 height 23
type input "[EMAIL_ADDRESS][DOMAIN_NAME]"
click at [563, 229] on link "Forgot password?" at bounding box center [555, 232] width 68 height 12
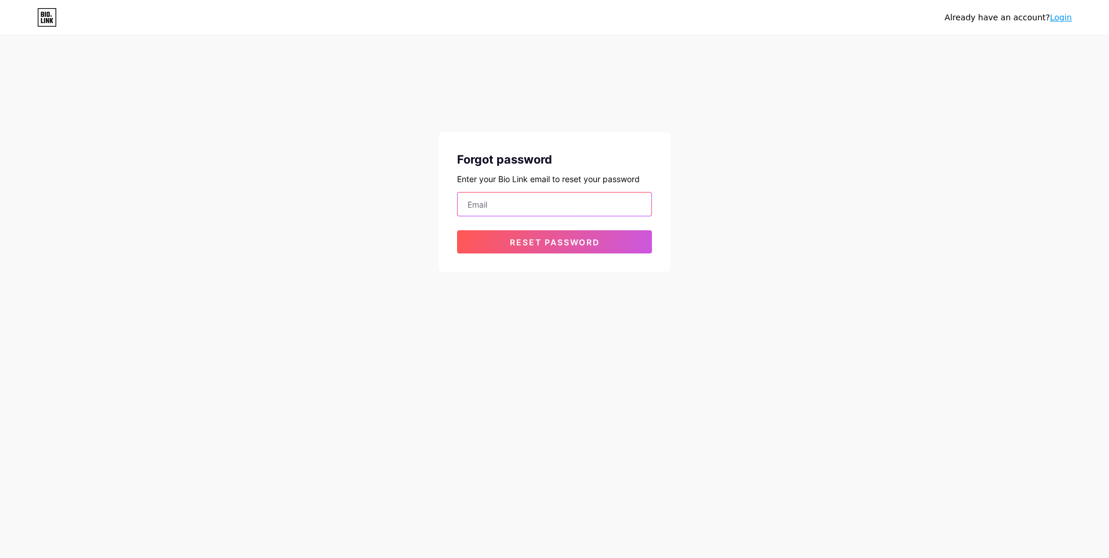
click at [566, 198] on input "email" at bounding box center [554, 203] width 194 height 23
click at [535, 197] on input "email" at bounding box center [554, 203] width 194 height 23
type input "[EMAIL_ADDRESS][DOMAIN_NAME]"
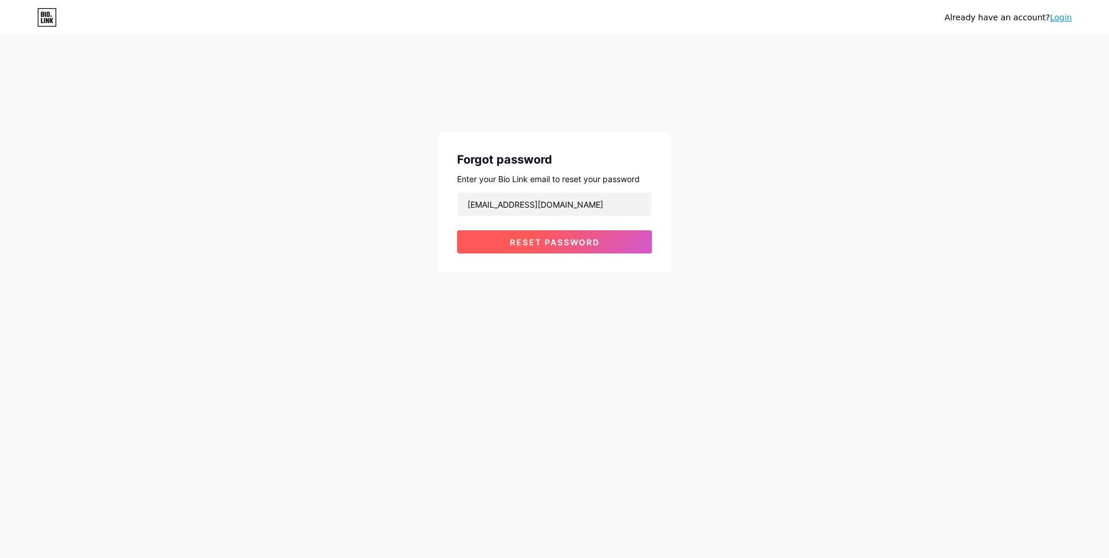
click at [545, 246] on span "Reset password" at bounding box center [555, 242] width 90 height 10
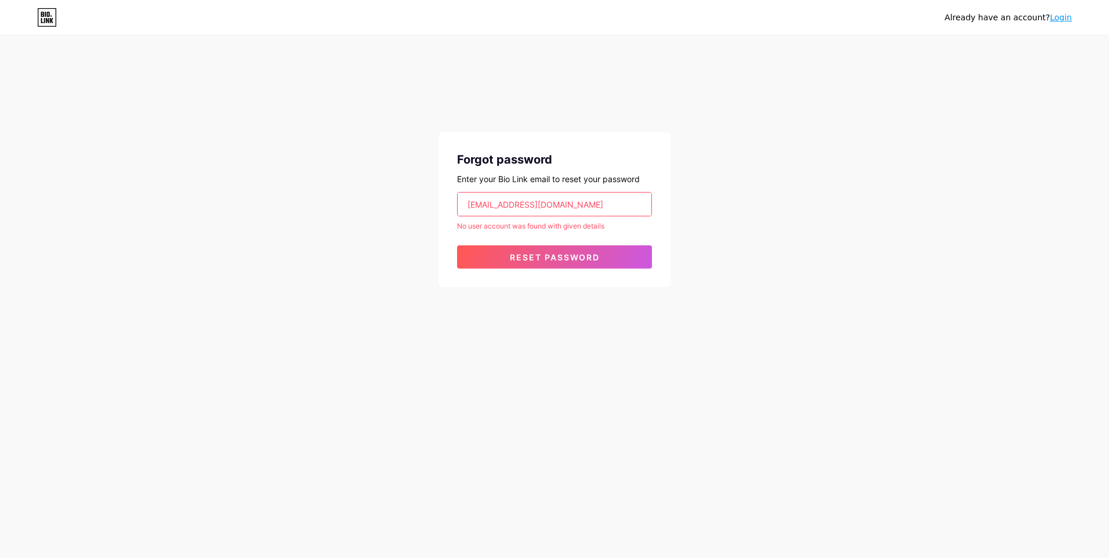
click at [1004, 205] on div "Already have an account? Login Forgot password Enter your Bio Link email to res…" at bounding box center [554, 162] width 1109 height 324
click at [1058, 18] on link "Login" at bounding box center [1060, 17] width 22 height 9
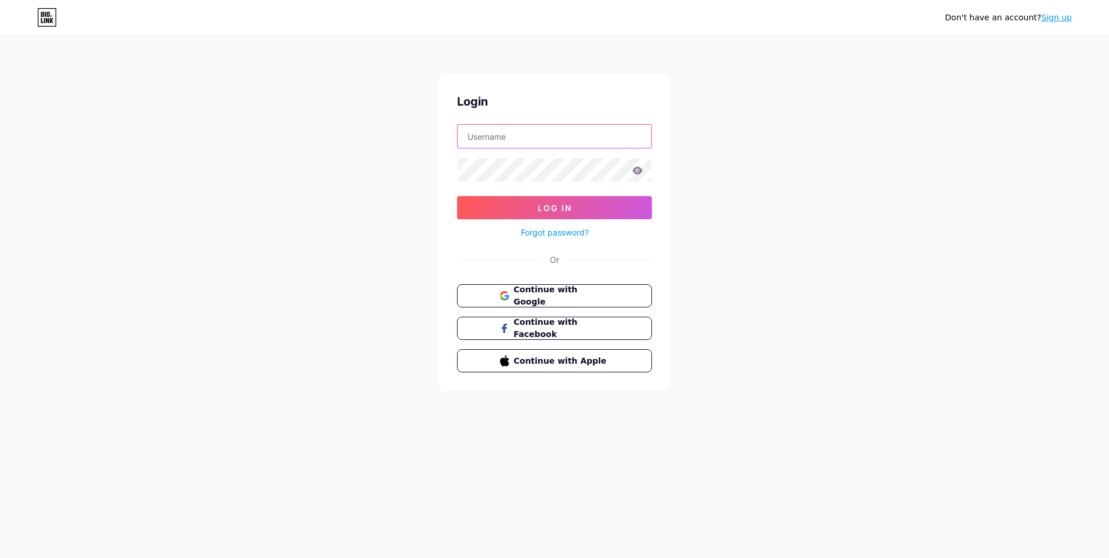
click at [609, 142] on input "text" at bounding box center [554, 136] width 194 height 23
click at [529, 136] on input "text" at bounding box center [554, 136] width 194 height 23
click at [935, 157] on div "Don't have an account? Sign up Login Log In Forgot password? Or Continue with G…" at bounding box center [554, 214] width 1109 height 428
click at [588, 132] on input "text" at bounding box center [554, 136] width 194 height 23
click at [869, 227] on div "Don't have an account? Sign up Login Log In Forgot password? Or Continue with G…" at bounding box center [554, 214] width 1109 height 428
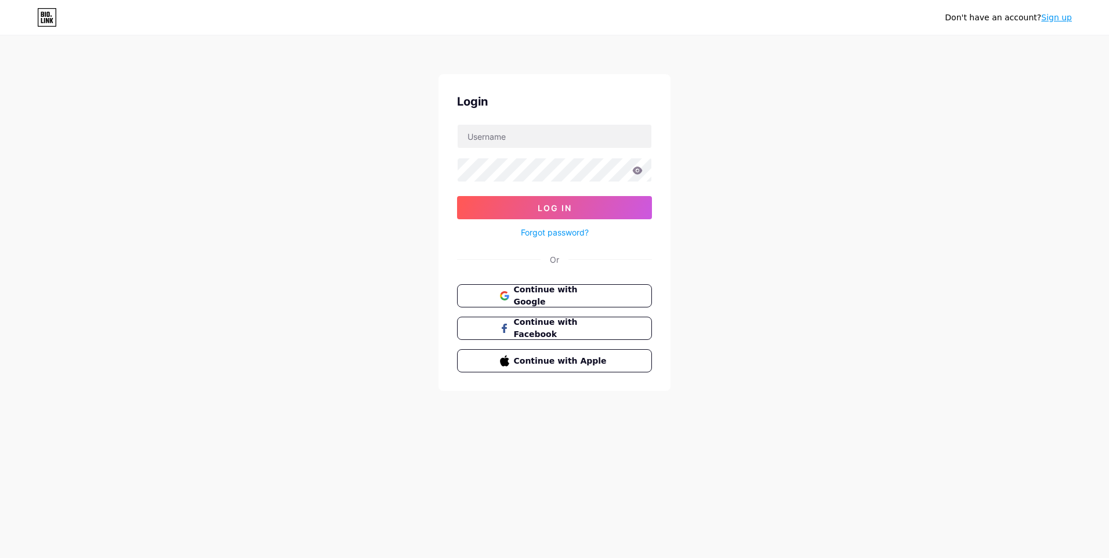
click at [1058, 21] on link "Sign up" at bounding box center [1056, 17] width 31 height 9
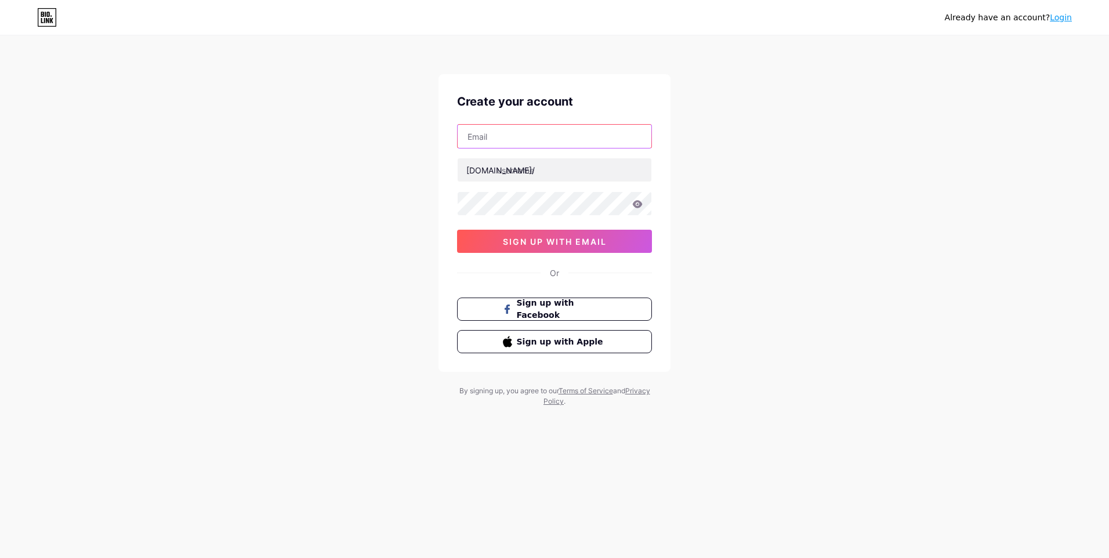
click at [517, 128] on input "text" at bounding box center [554, 136] width 194 height 23
type input "sads40858@gmail.com"
click at [548, 163] on input "text" at bounding box center [554, 169] width 194 height 23
type input "qablalghad25"
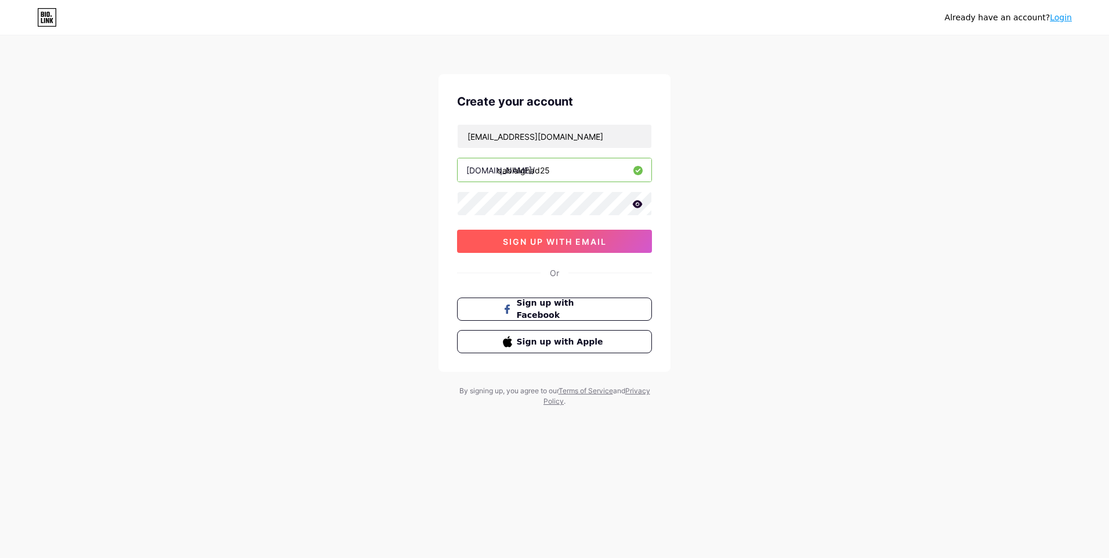
click at [587, 238] on span "sign up with email" at bounding box center [555, 242] width 104 height 10
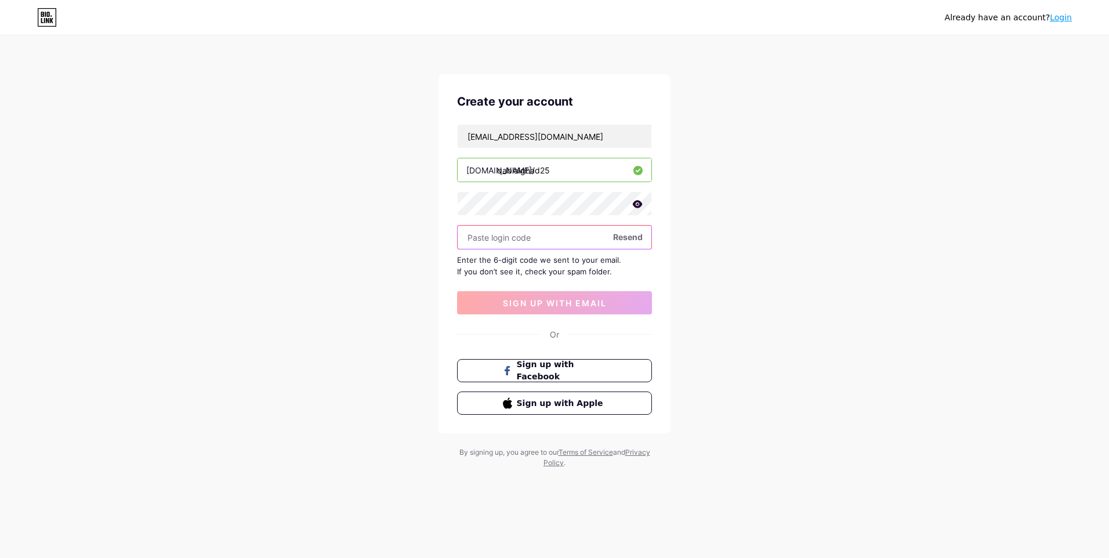
click at [579, 240] on input "text" at bounding box center [554, 237] width 194 height 23
click at [624, 238] on span "Resend" at bounding box center [628, 237] width 30 height 12
click at [570, 142] on input "sads40858@gmail.com" at bounding box center [554, 136] width 194 height 23
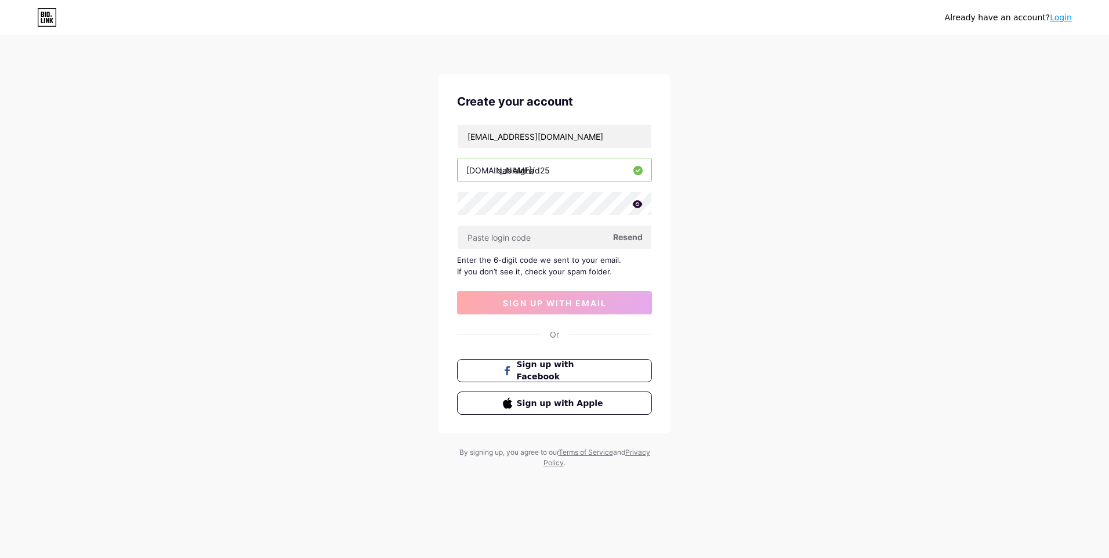
click at [626, 239] on span "Resend" at bounding box center [628, 237] width 30 height 12
click at [525, 246] on input "text" at bounding box center [554, 237] width 194 height 23
click at [514, 136] on input "sads40858@gmail.com" at bounding box center [554, 136] width 194 height 23
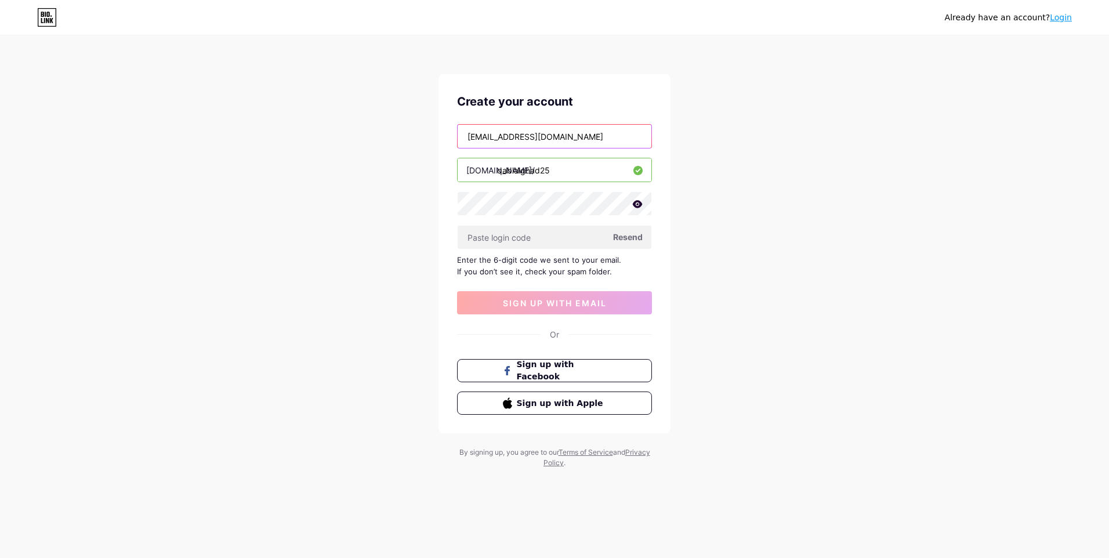
click at [514, 136] on input "sads40858@gmail.com" at bounding box center [554, 136] width 194 height 23
click at [516, 171] on input "qablalghad25" at bounding box center [554, 169] width 194 height 23
